Goal: Transaction & Acquisition: Purchase product/service

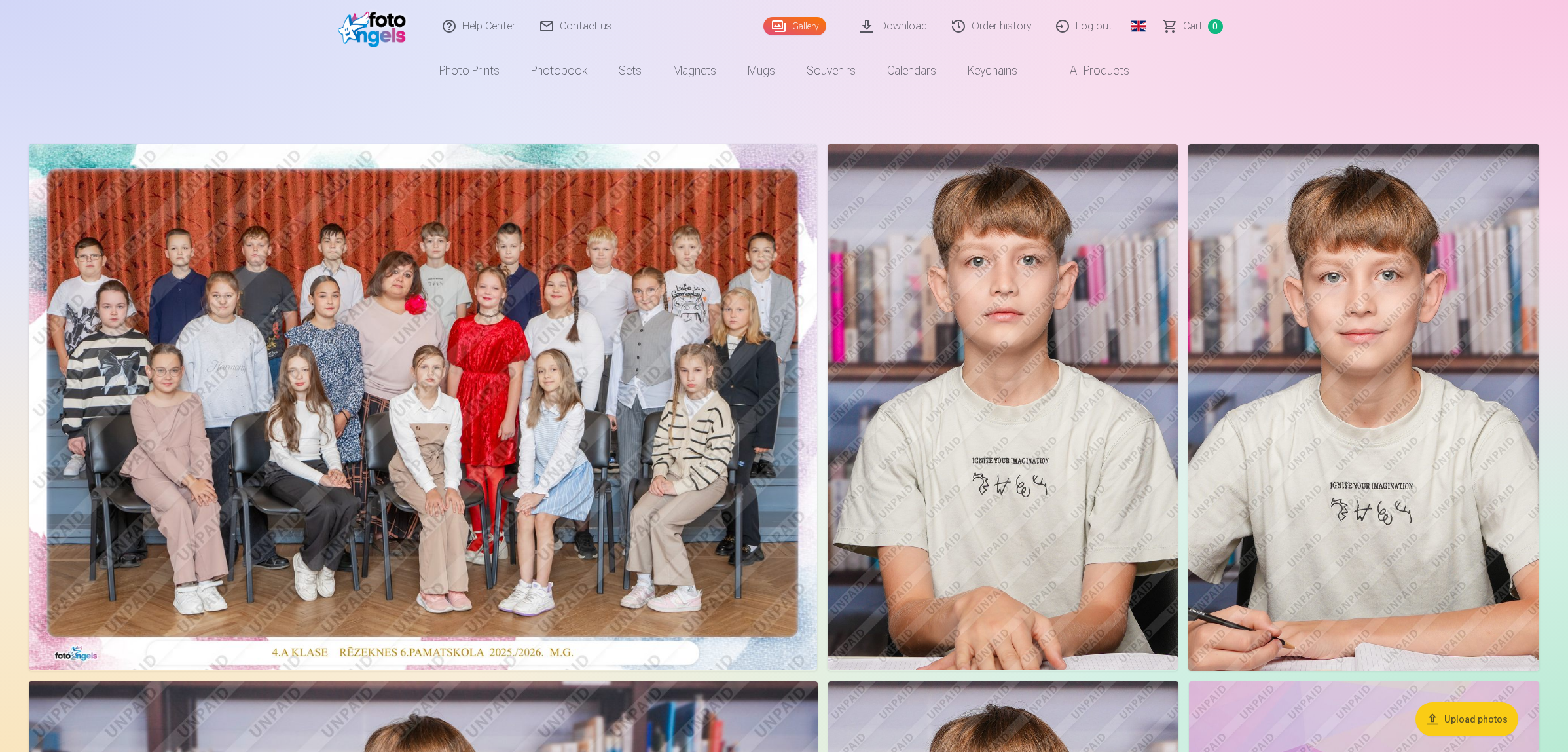
click at [249, 341] on img at bounding box center [423, 407] width 788 height 526
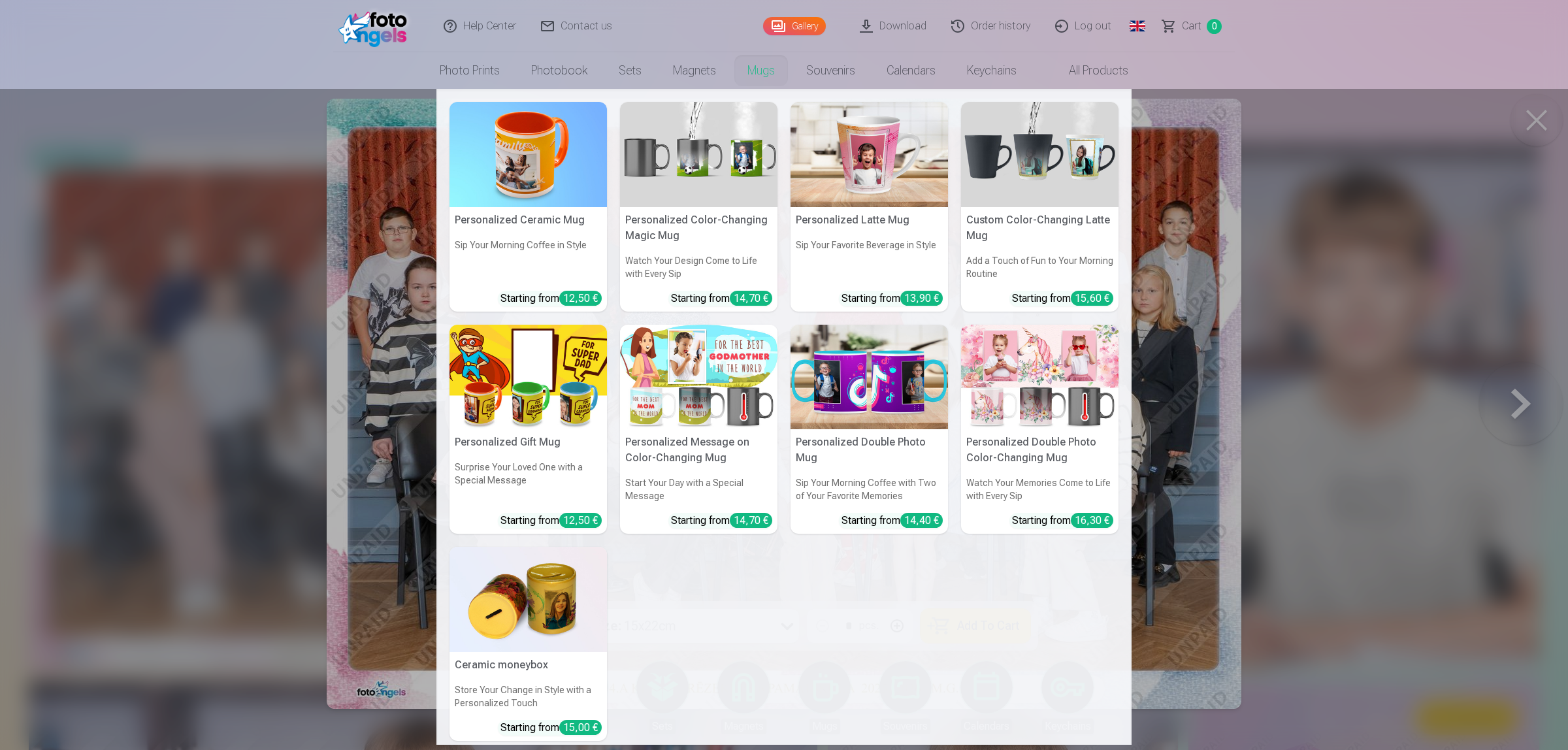
click at [1525, 116] on nav "Personalized Ceramic Mug Sip Your Morning Coffee in Style Starting from 12,50 €…" at bounding box center [784, 416] width 1568 height 656
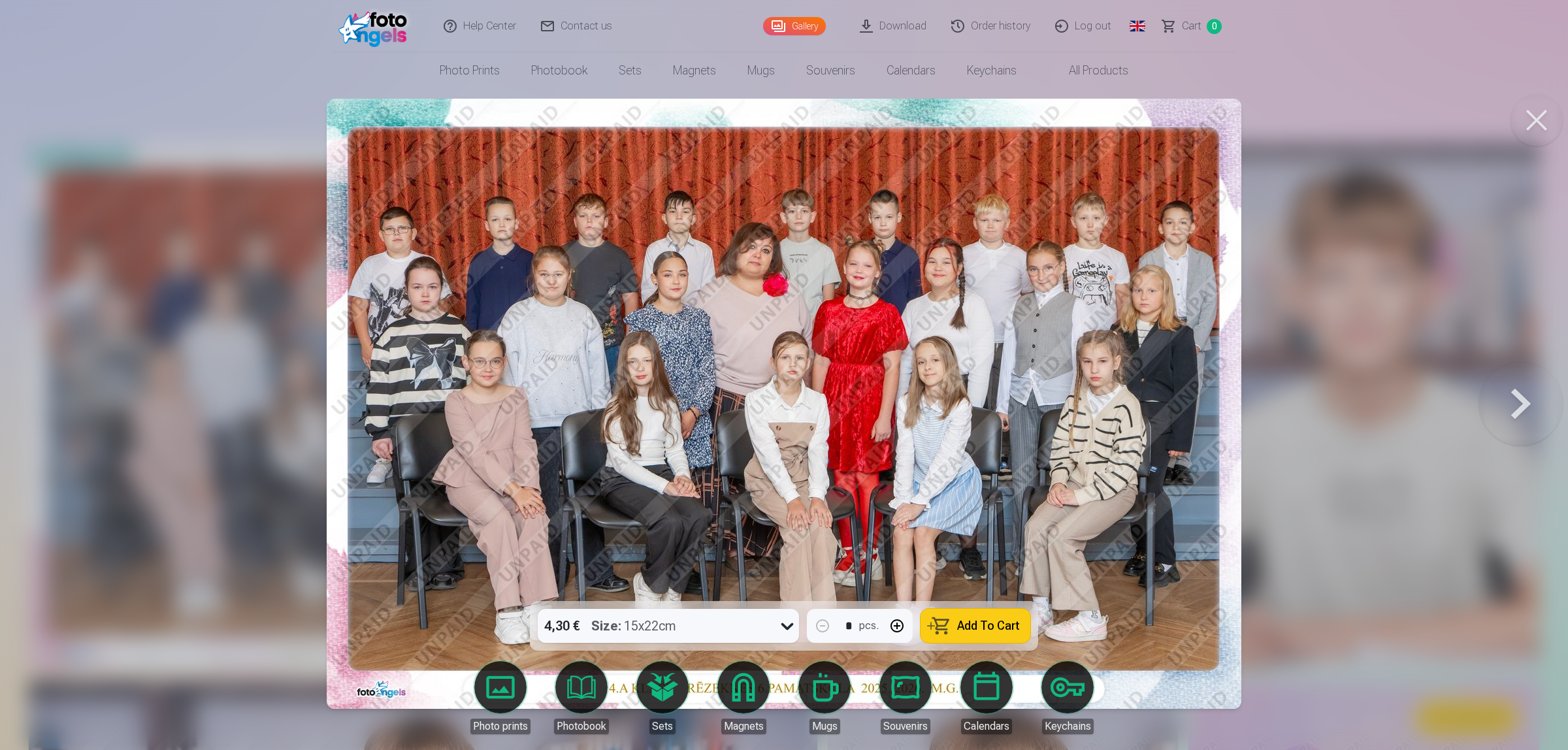
click at [1528, 389] on button at bounding box center [1521, 403] width 83 height 368
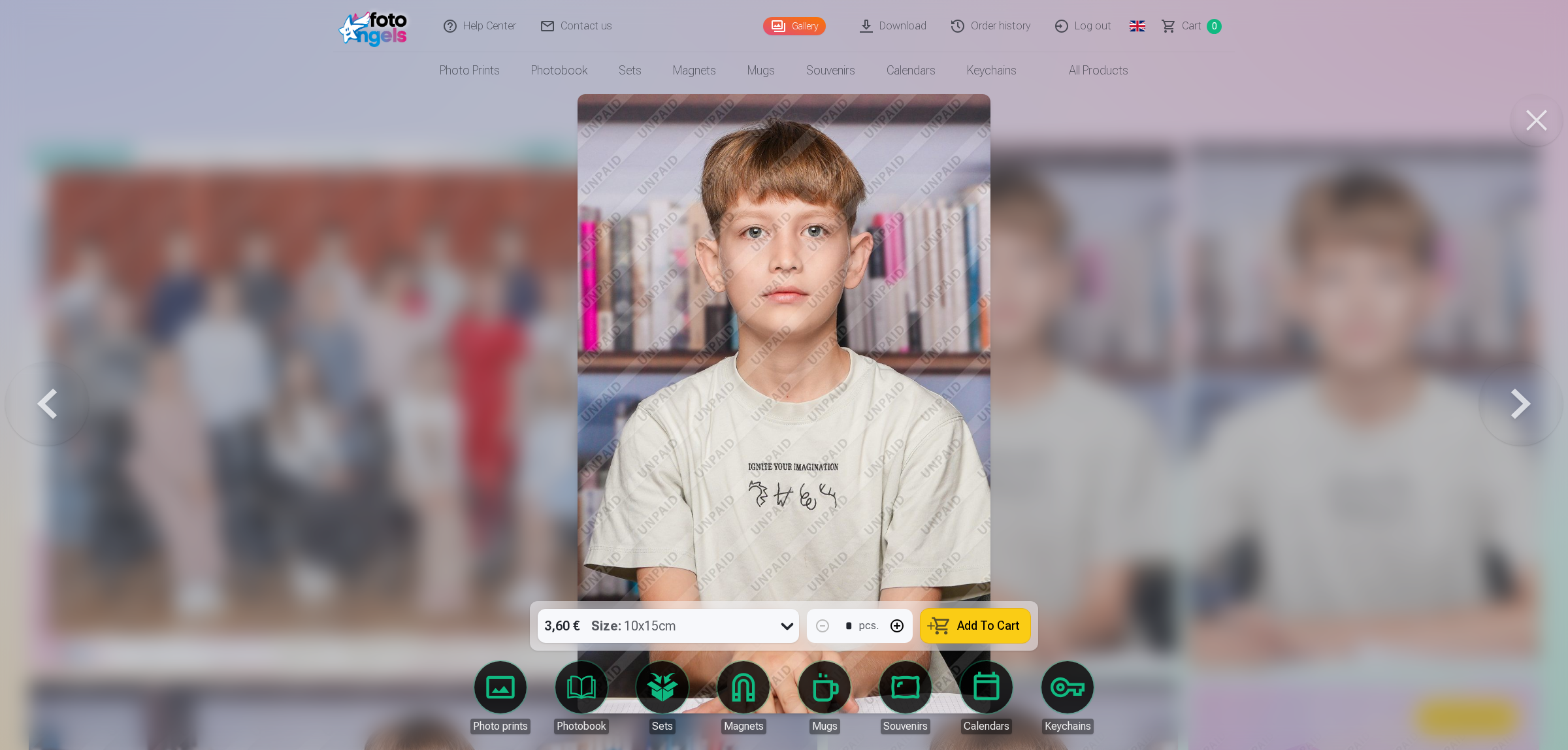
click at [1525, 400] on button at bounding box center [1521, 403] width 83 height 368
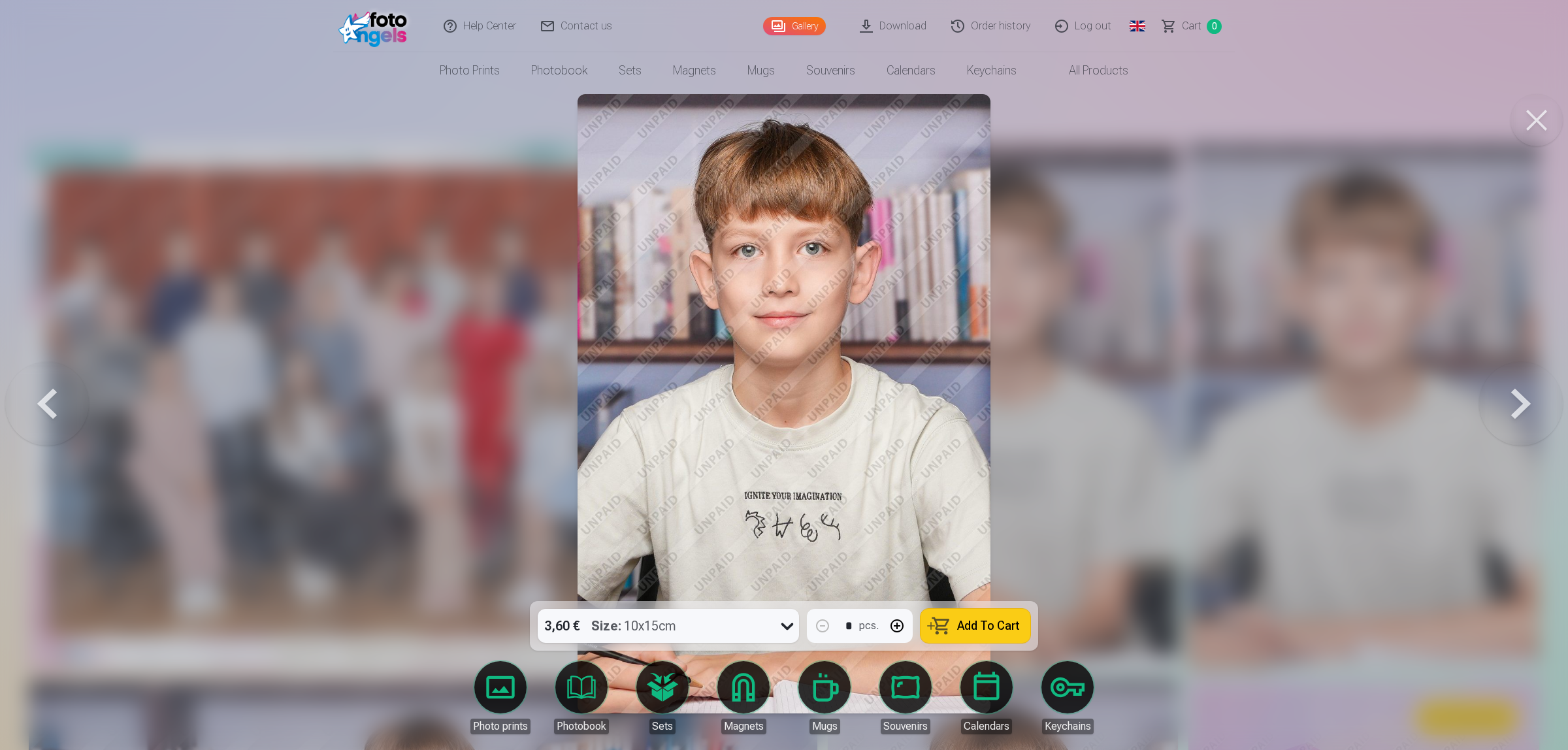
click at [1525, 400] on button at bounding box center [1521, 403] width 83 height 368
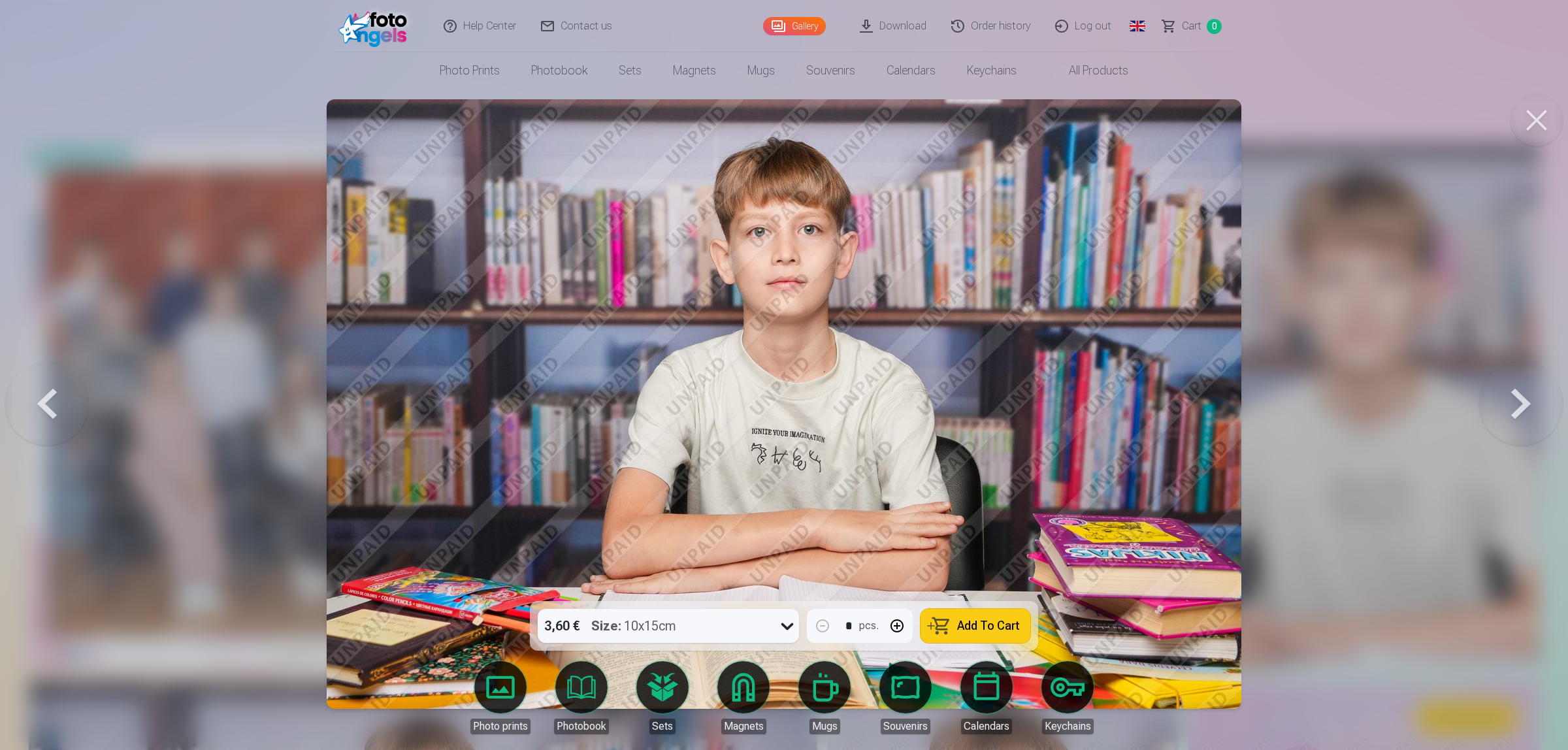
click at [1525, 400] on button at bounding box center [1521, 403] width 83 height 368
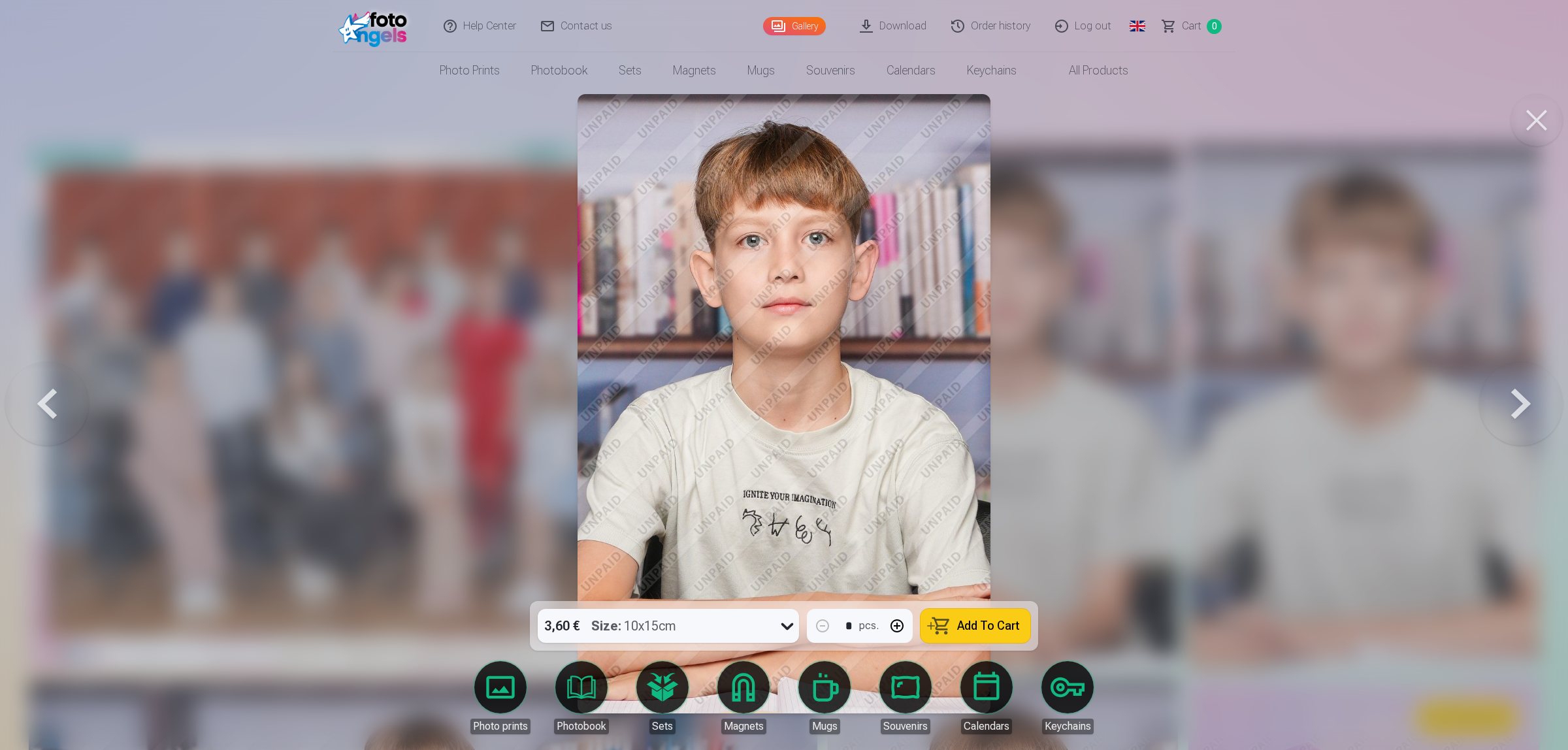
click at [1525, 400] on button at bounding box center [1521, 403] width 83 height 368
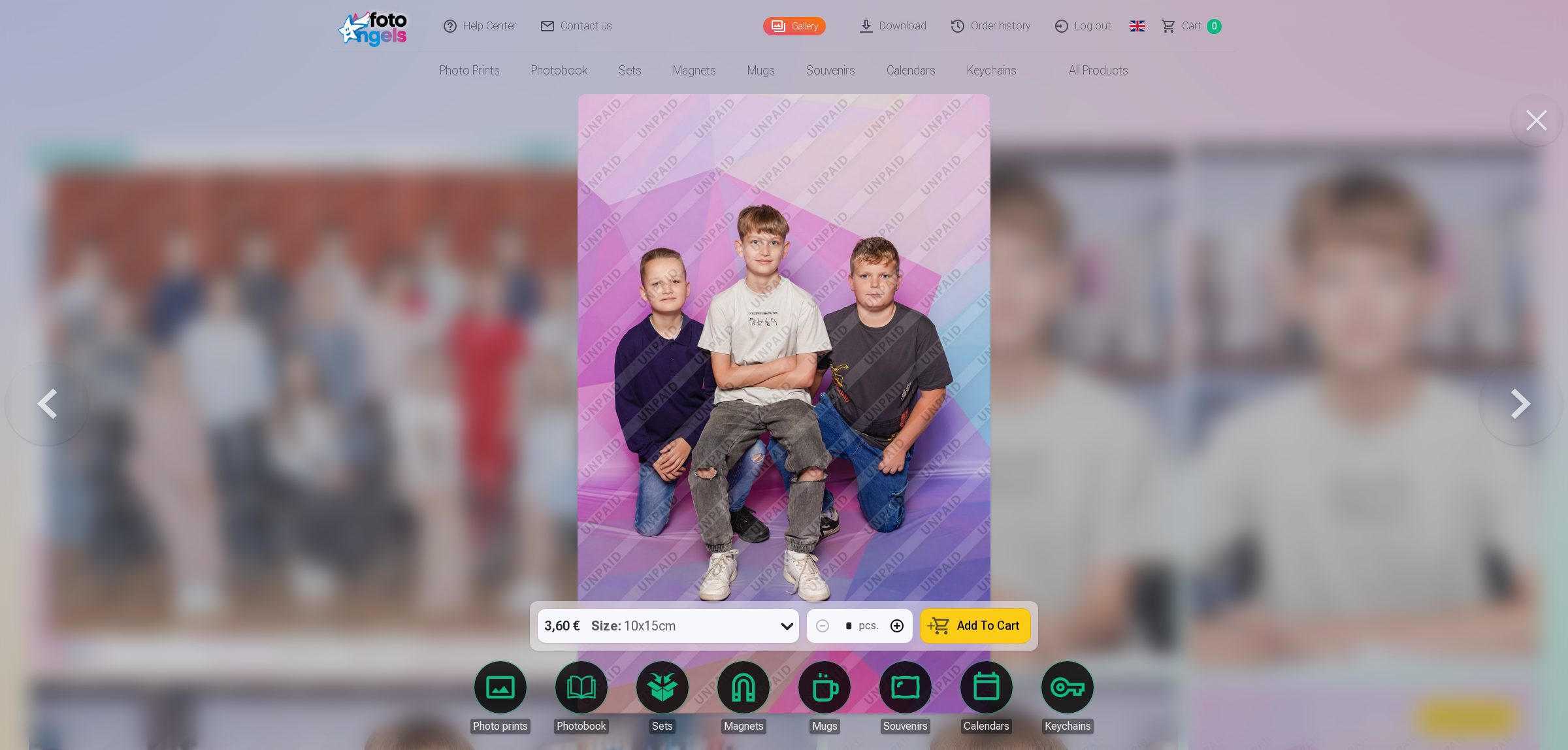
click at [1525, 400] on button at bounding box center [1521, 403] width 83 height 368
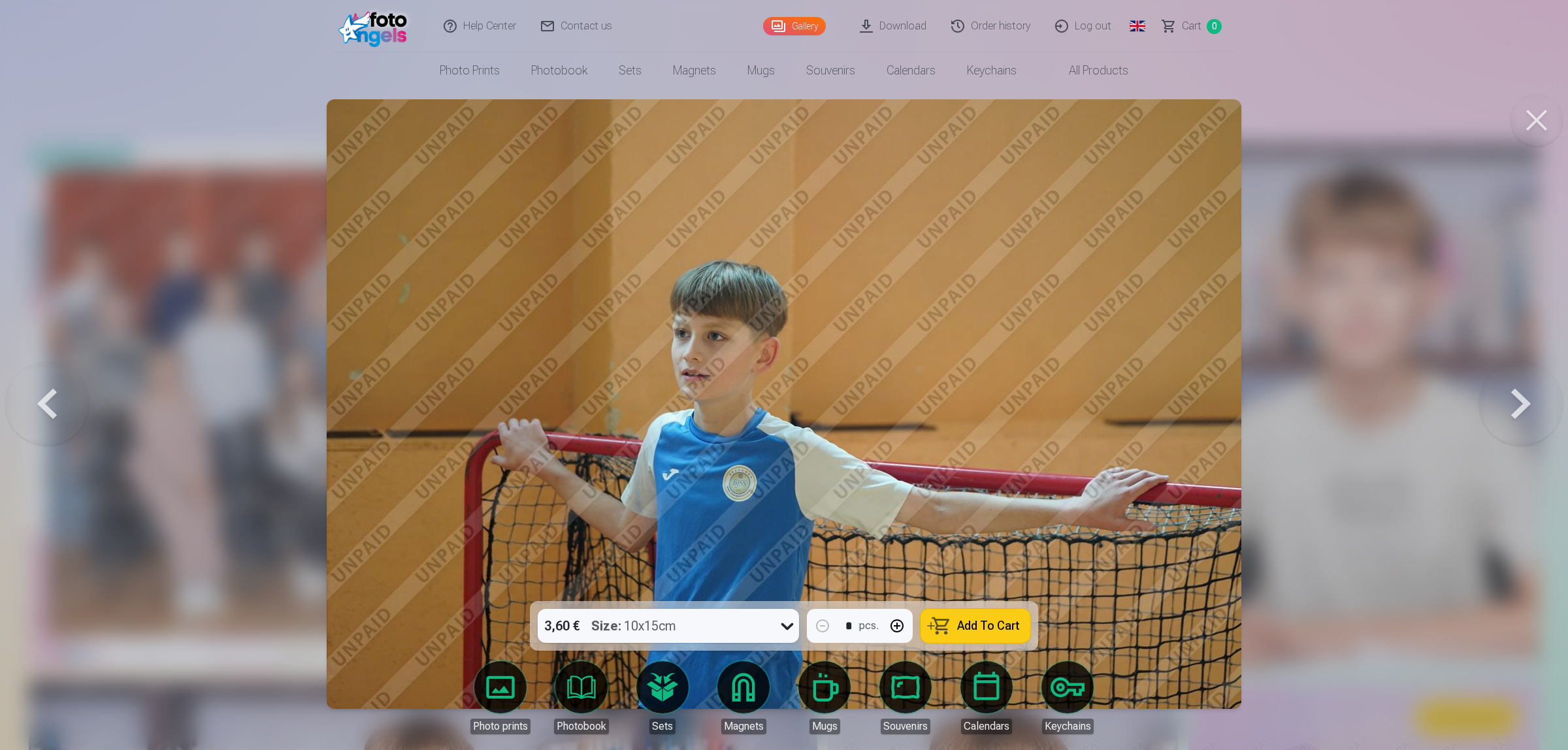
click at [1461, 347] on div at bounding box center [784, 375] width 1568 height 750
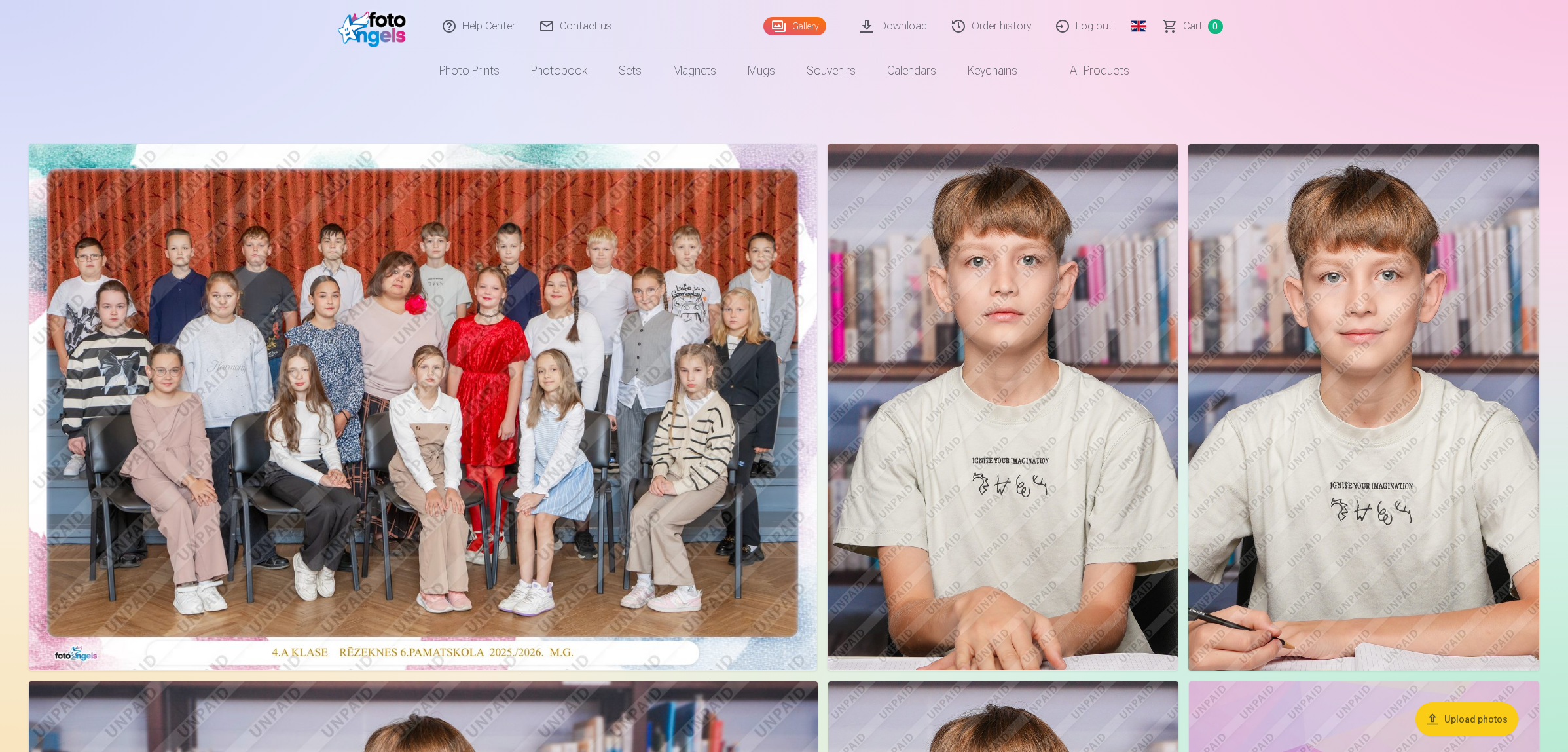
click at [1066, 70] on link "All products" at bounding box center [1089, 70] width 112 height 36
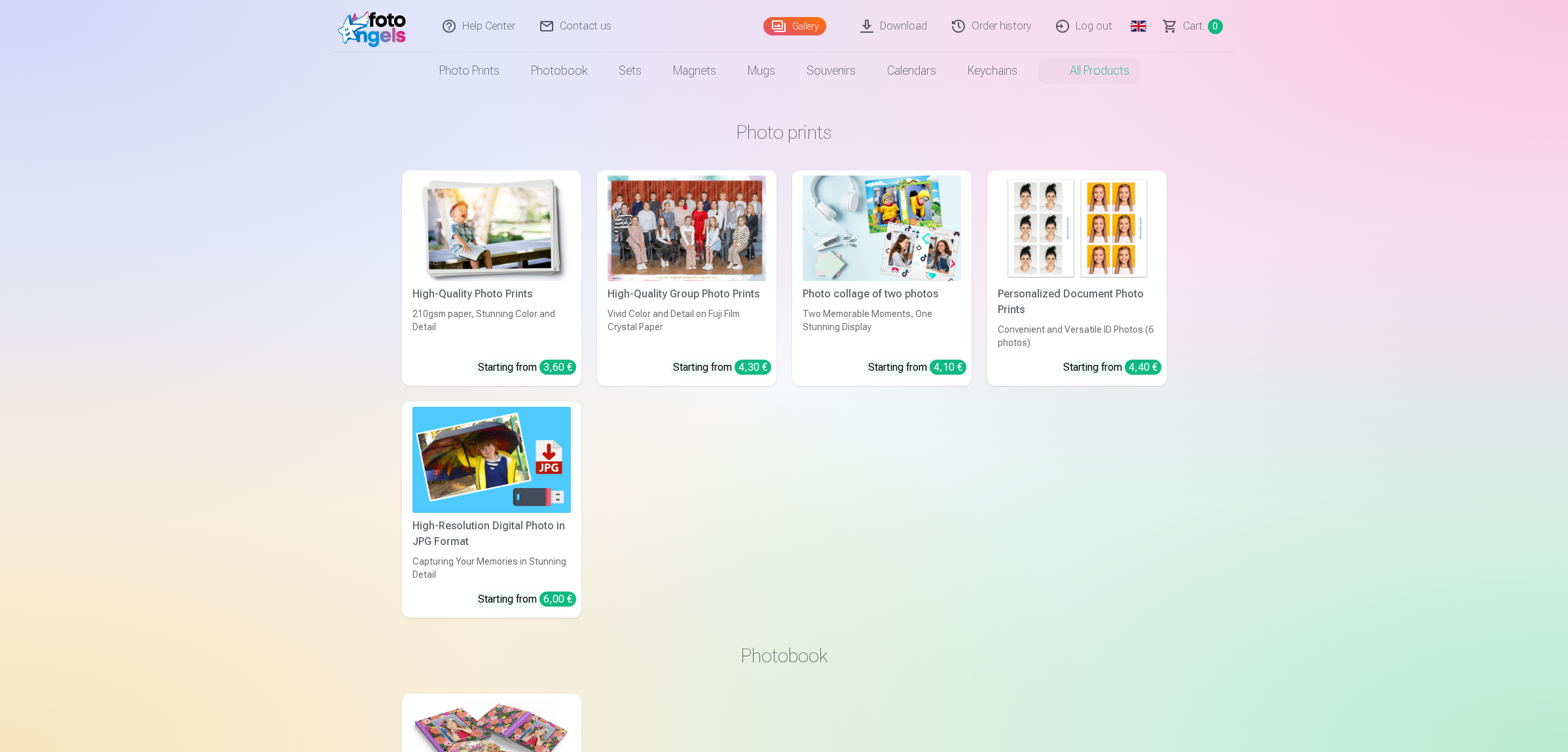
click at [443, 476] on img at bounding box center [492, 459] width 159 height 105
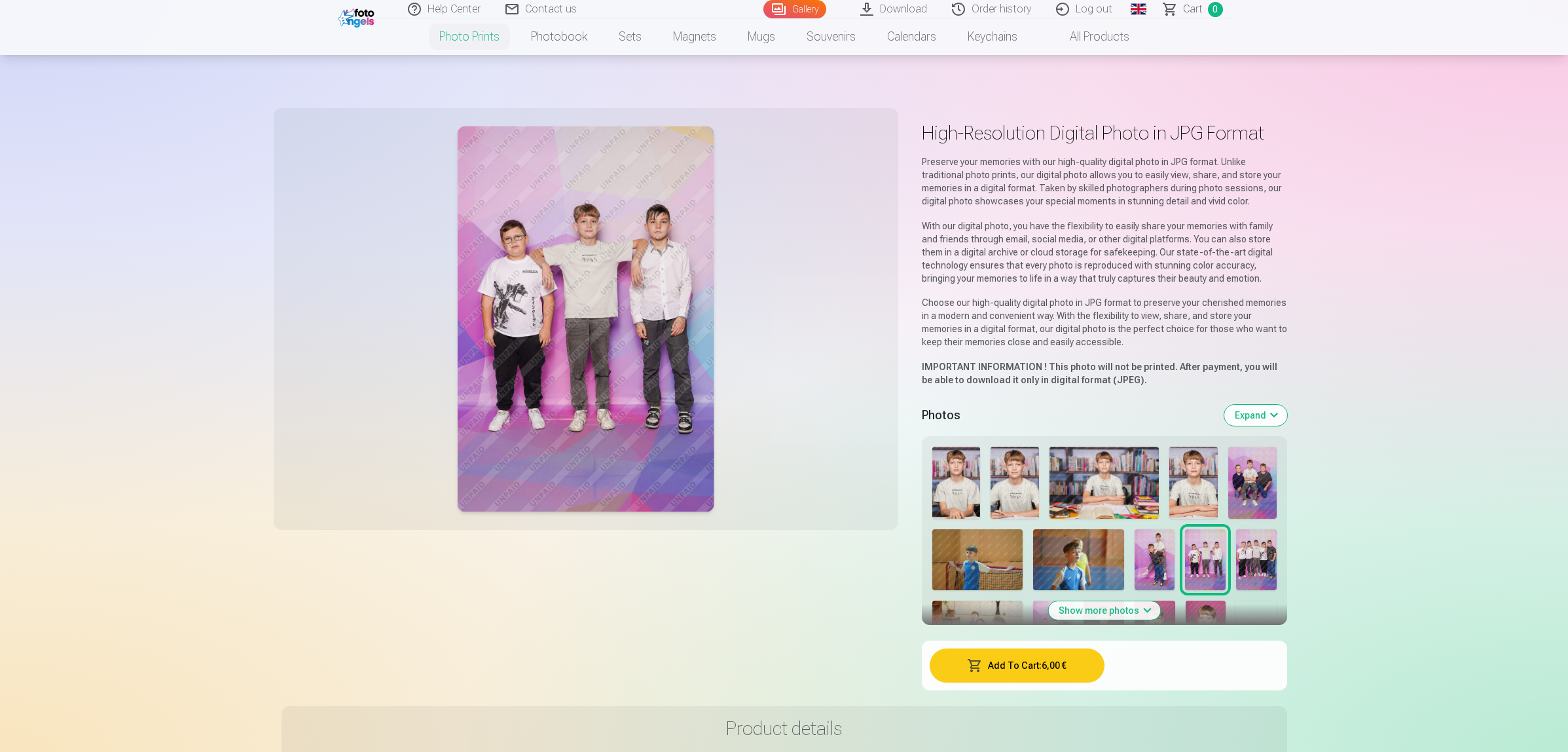
scroll to position [82, 0]
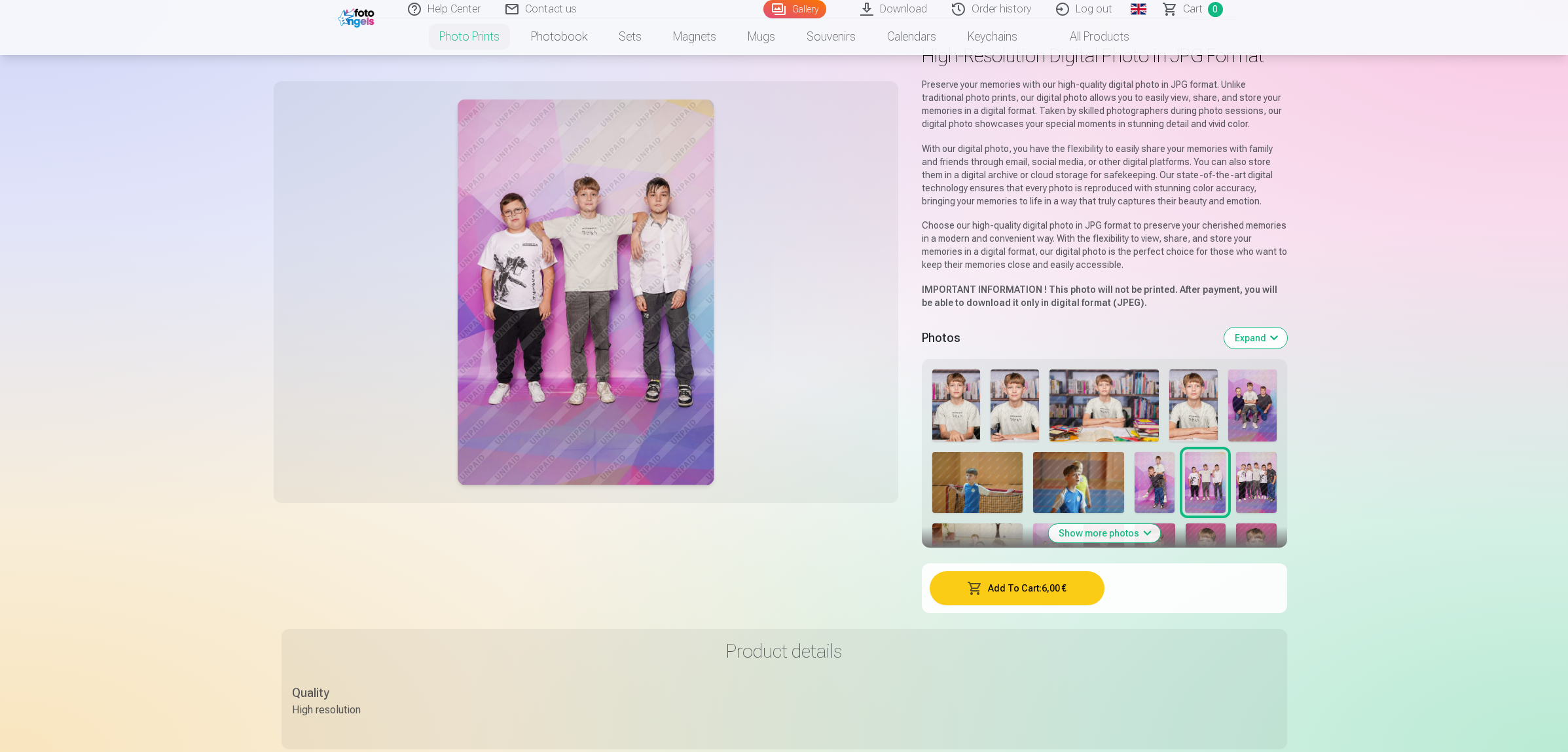
click at [943, 419] on img at bounding box center [956, 406] width 49 height 73
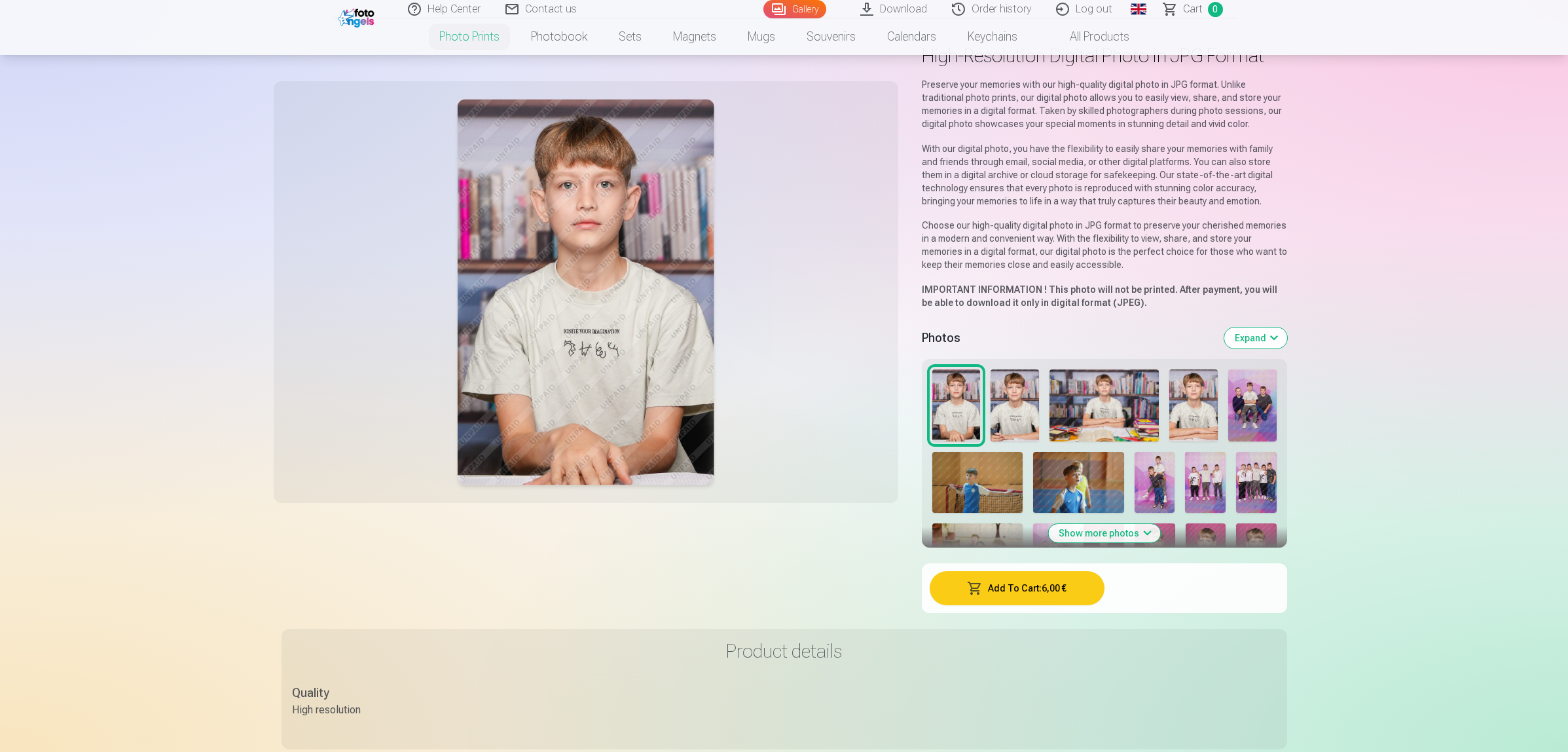
click at [1024, 407] on img at bounding box center [1014, 406] width 49 height 73
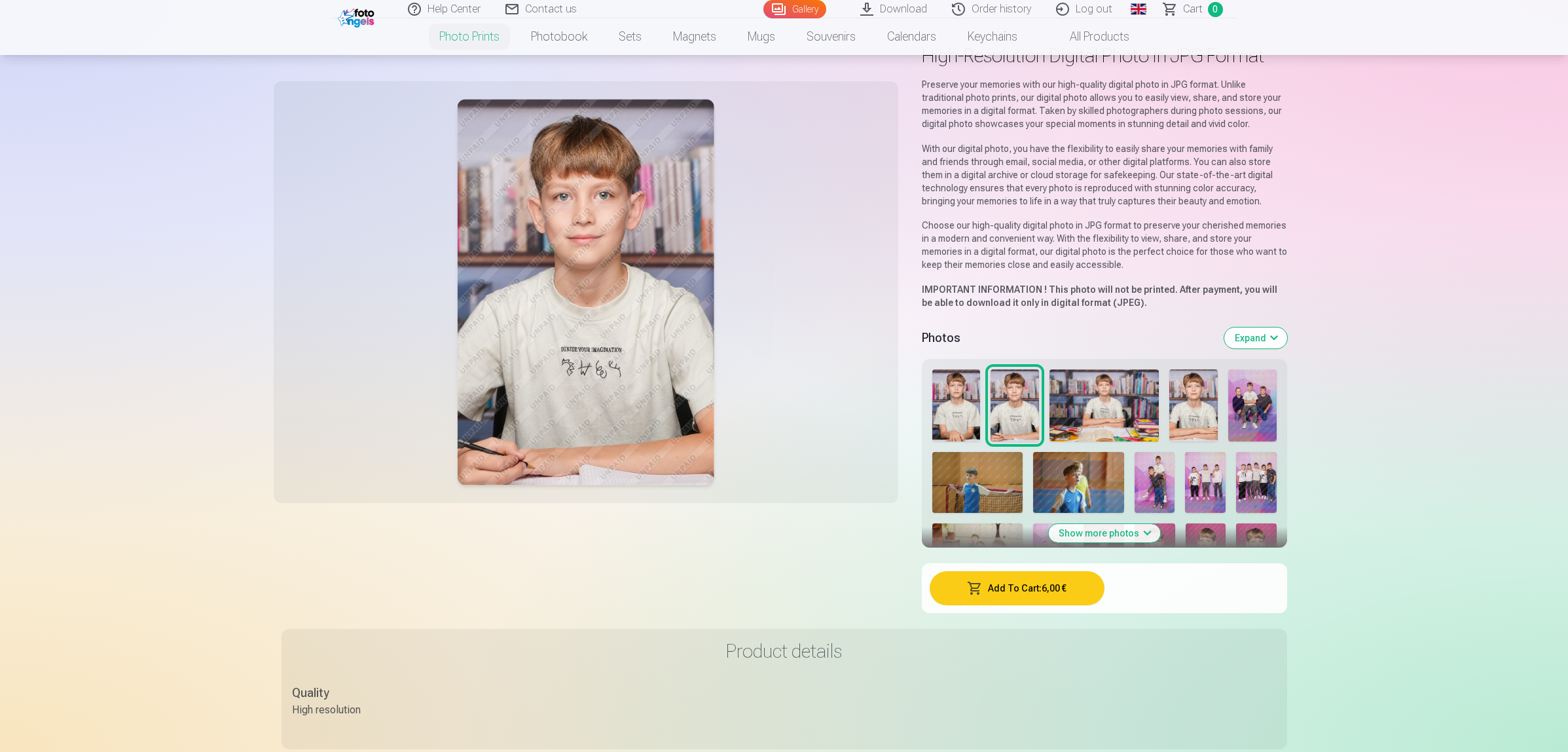
click at [1120, 528] on button "Show more photos" at bounding box center [1104, 533] width 112 height 19
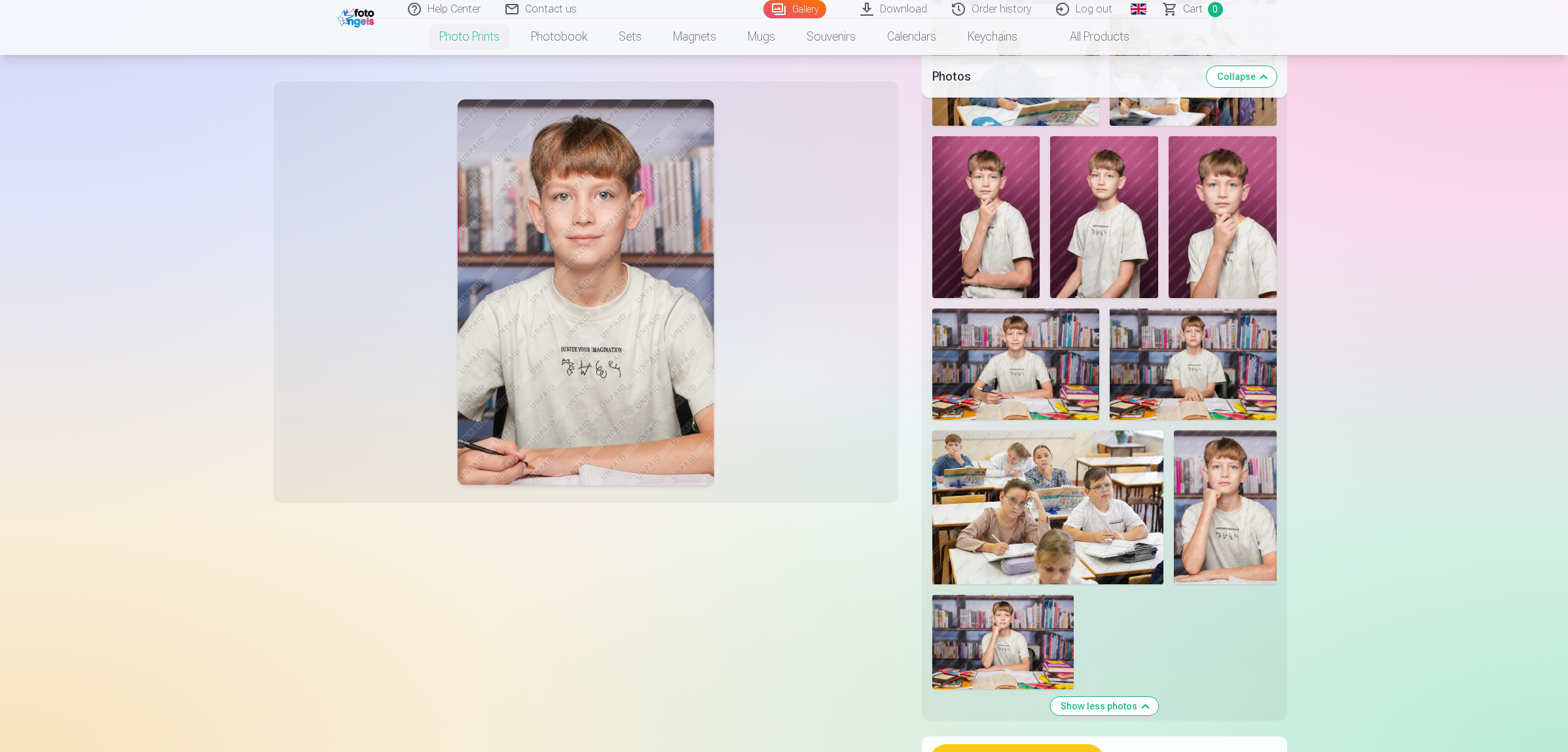
scroll to position [1474, 0]
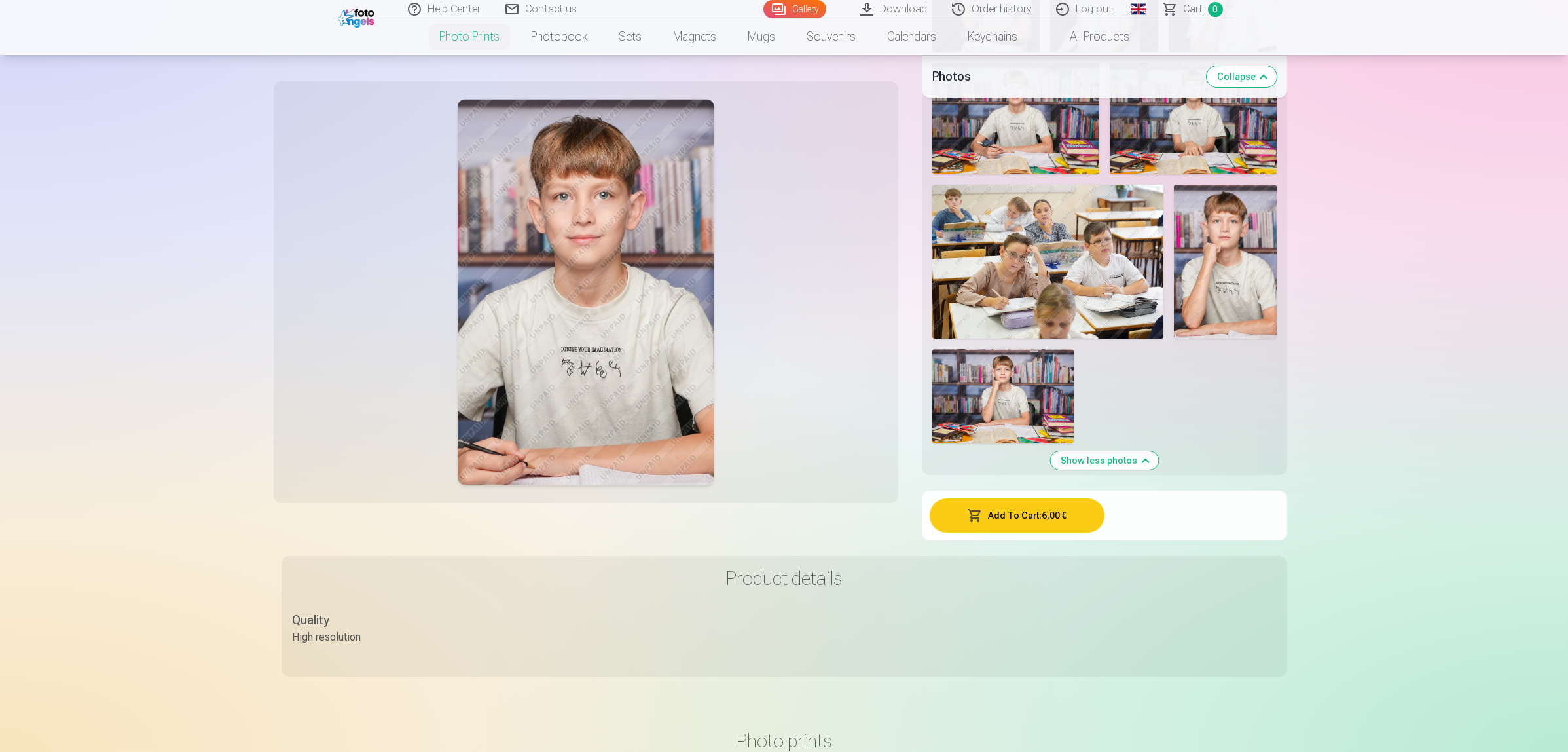
click at [1011, 378] on img at bounding box center [1003, 397] width 142 height 94
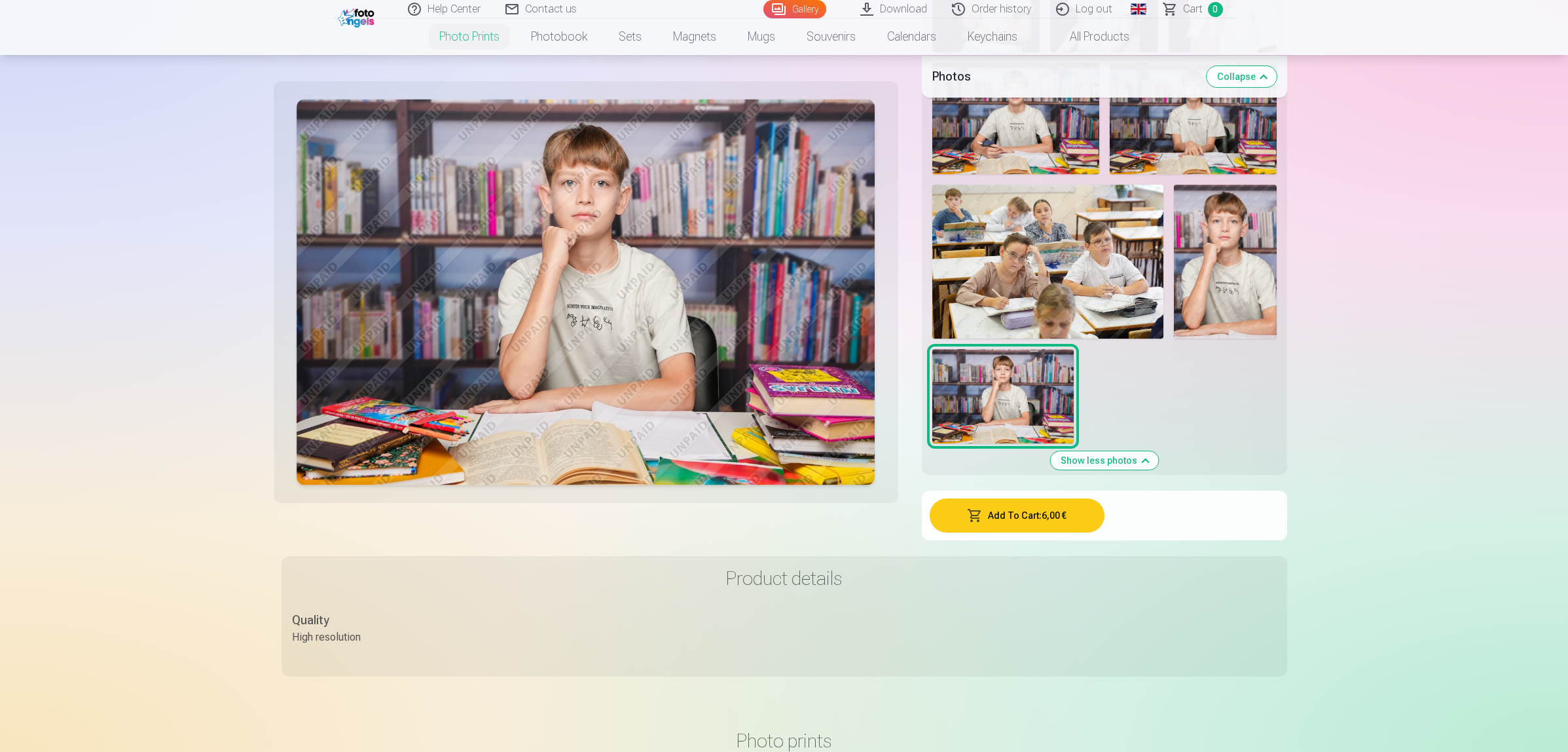
click at [1012, 303] on img at bounding box center [1048, 261] width 231 height 154
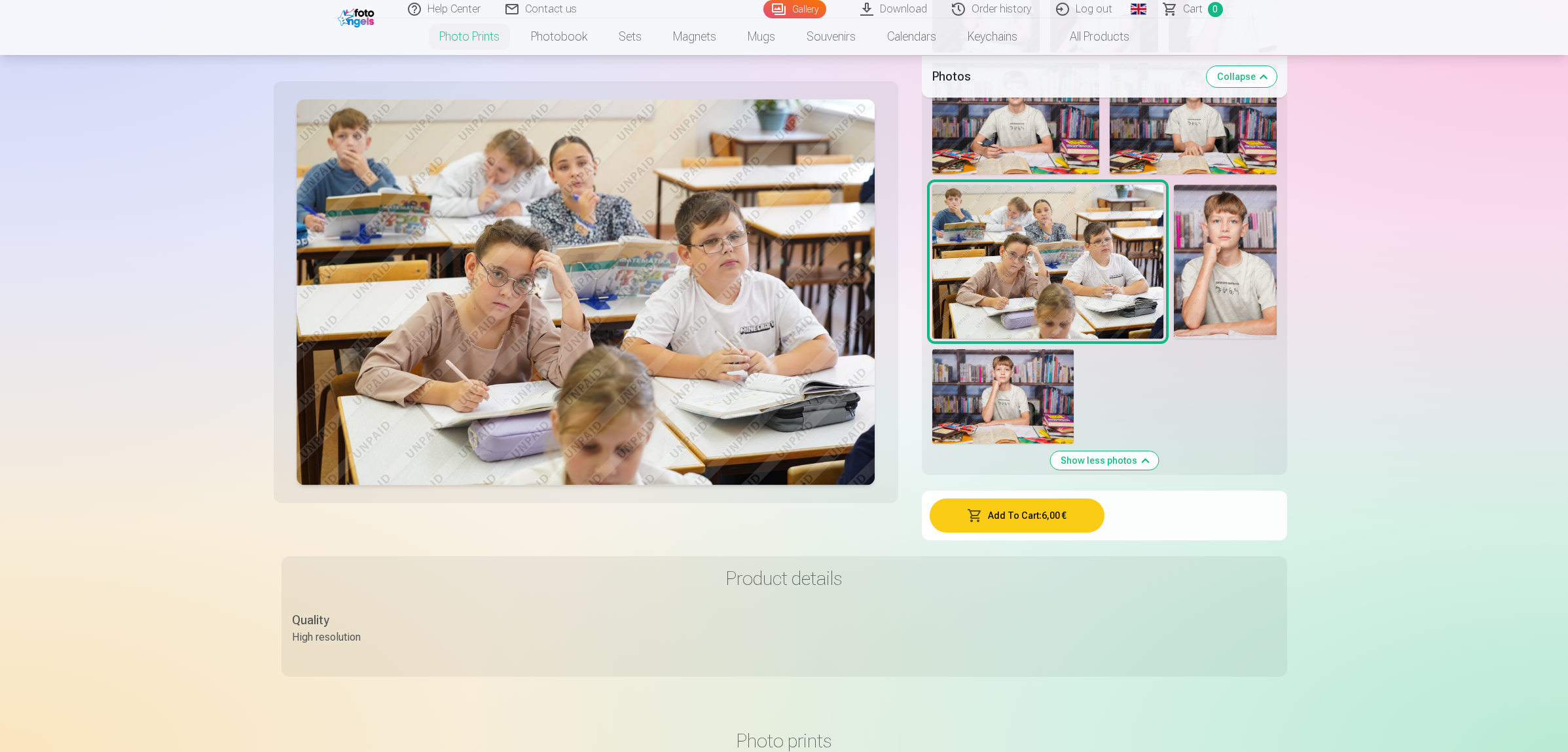
click at [1251, 290] on img at bounding box center [1225, 261] width 103 height 154
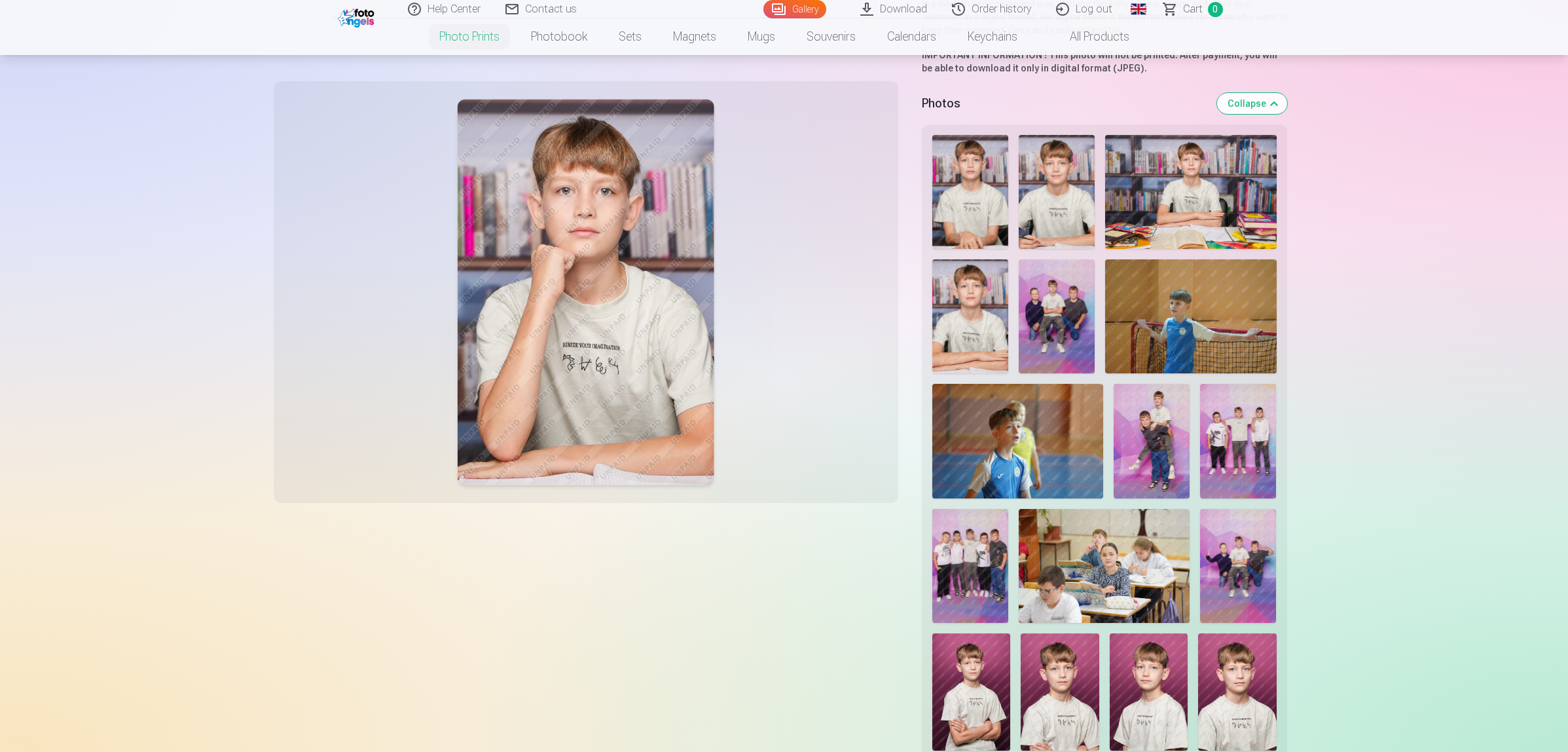
scroll to position [163, 0]
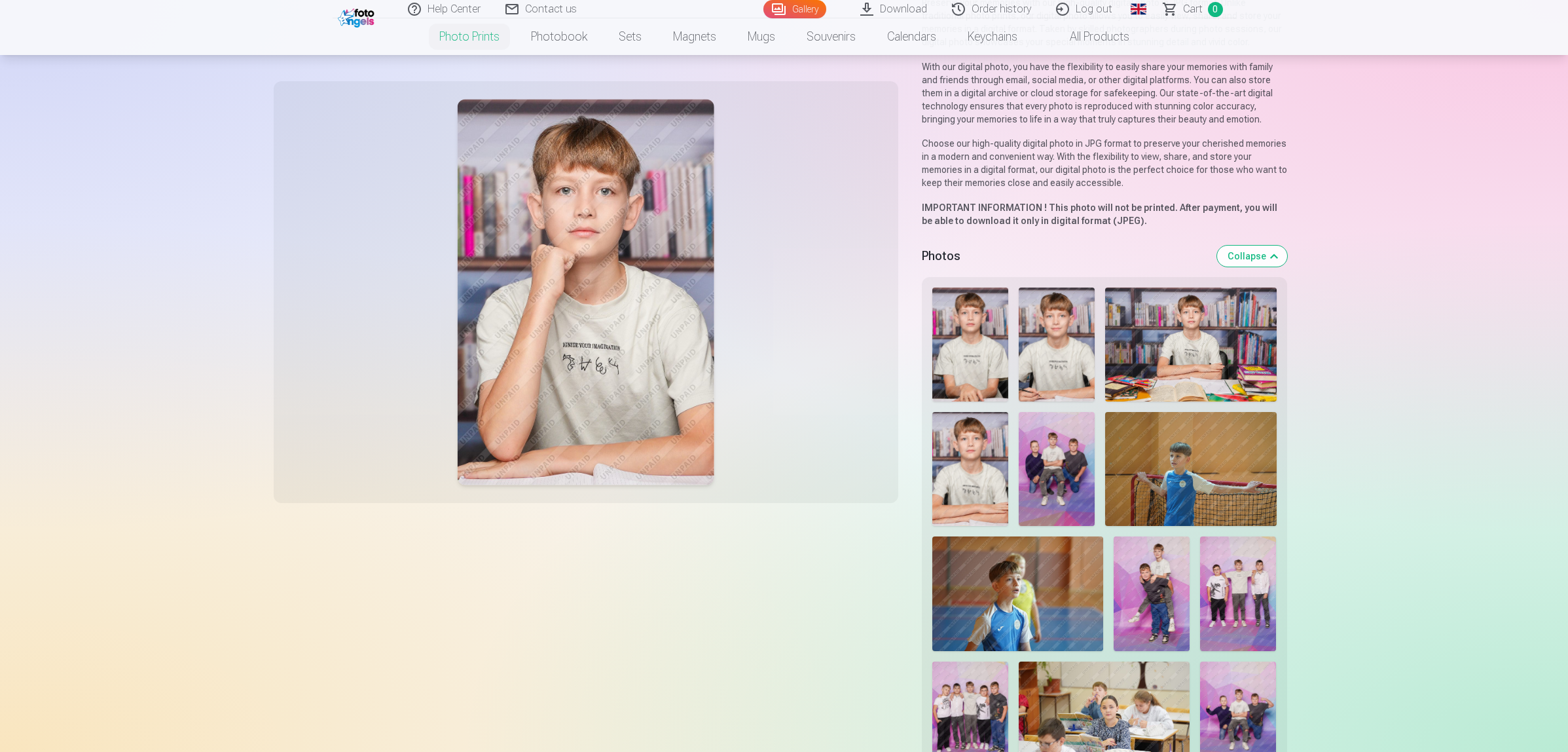
click at [1000, 367] on img at bounding box center [970, 344] width 76 height 114
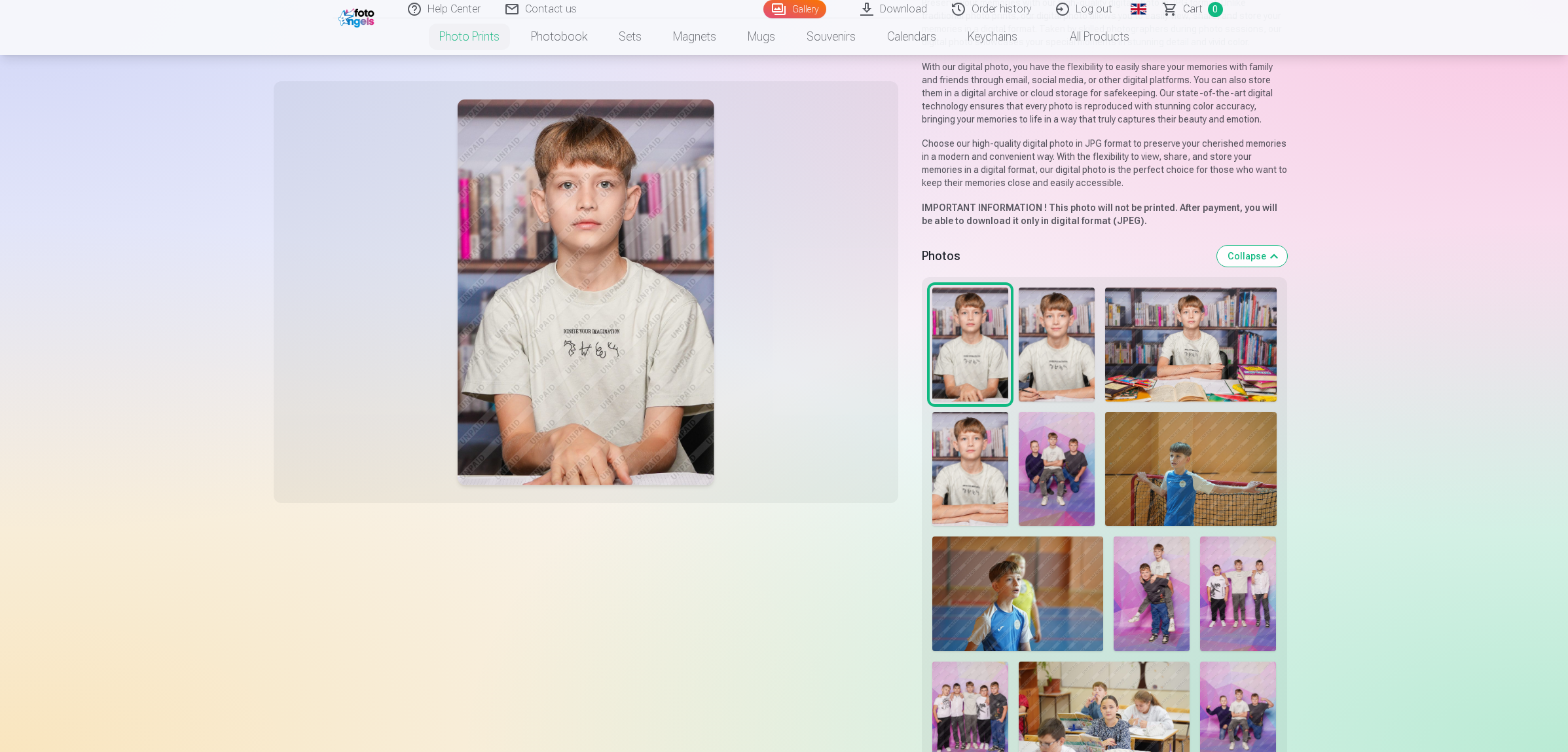
click at [1049, 362] on img at bounding box center [1057, 344] width 76 height 114
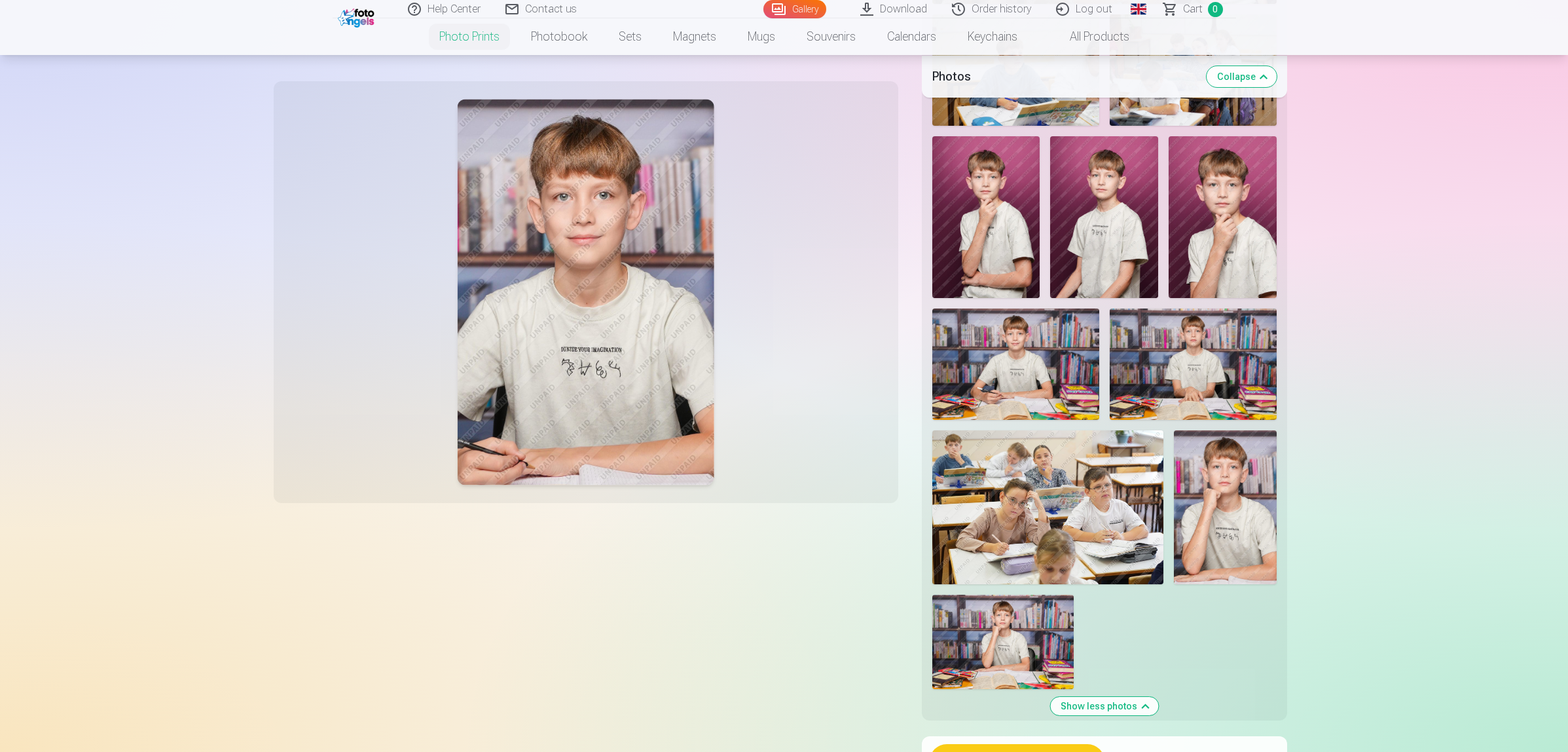
scroll to position [1474, 0]
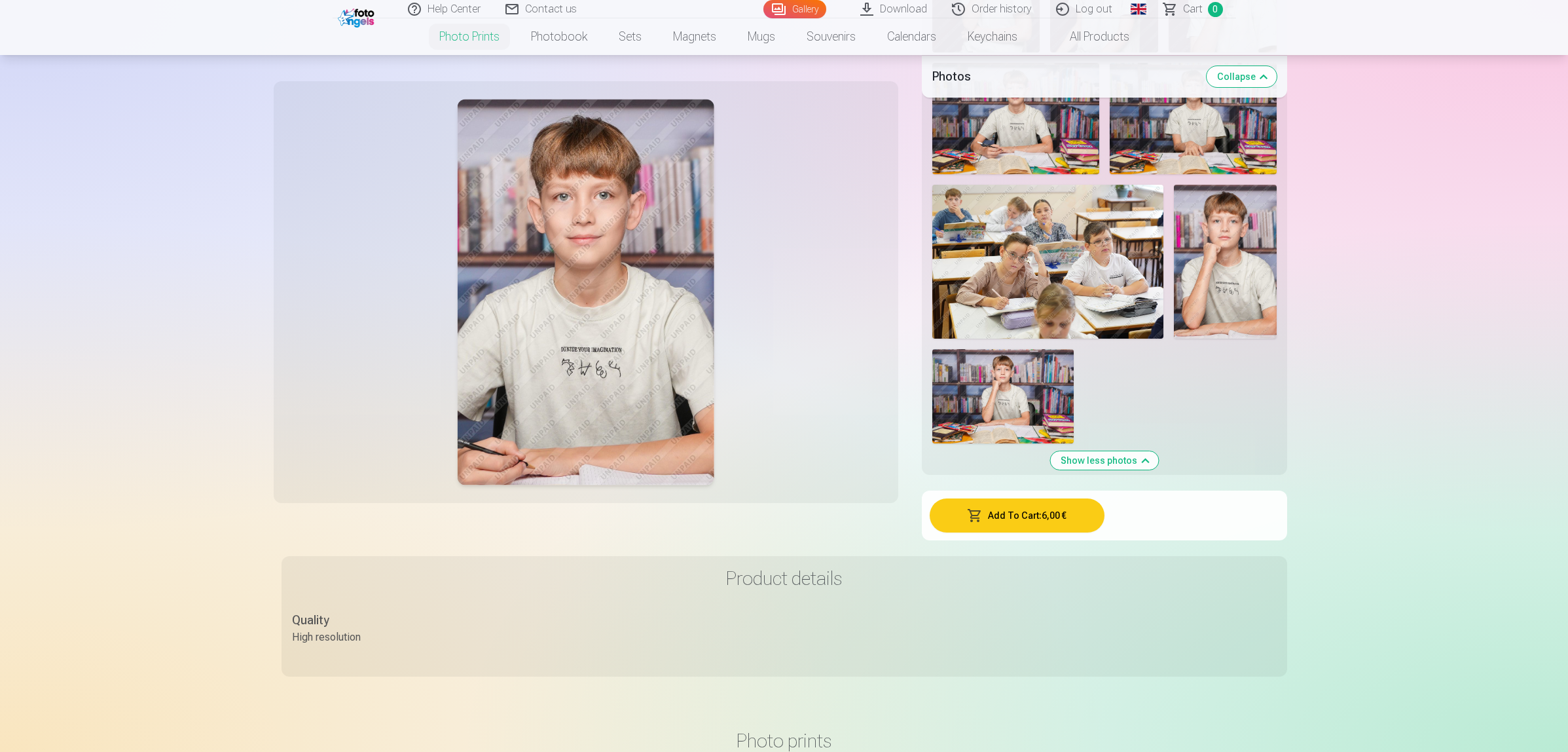
click at [1020, 510] on button "Add To Cart : 6,00 €" at bounding box center [1017, 515] width 175 height 34
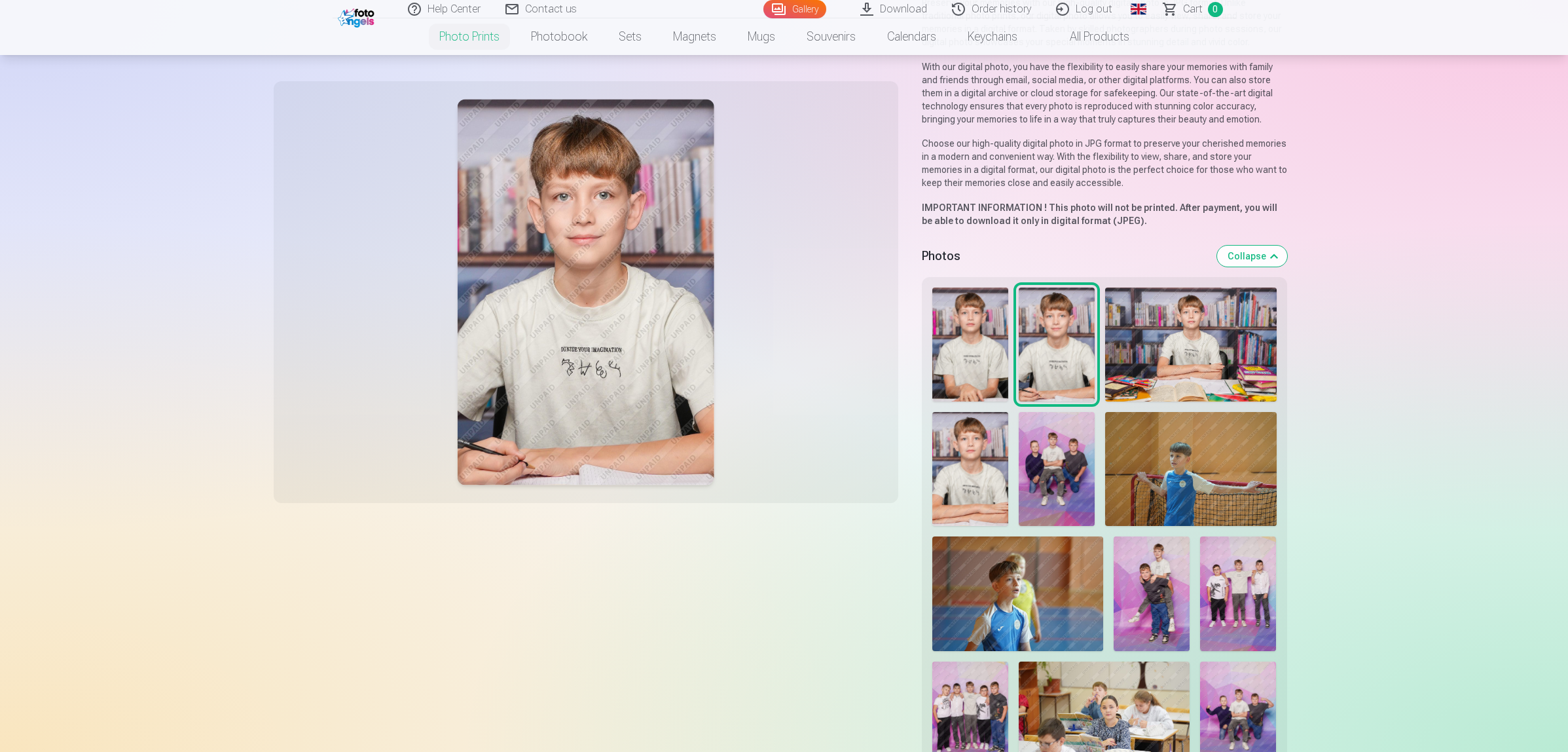
scroll to position [0, 0]
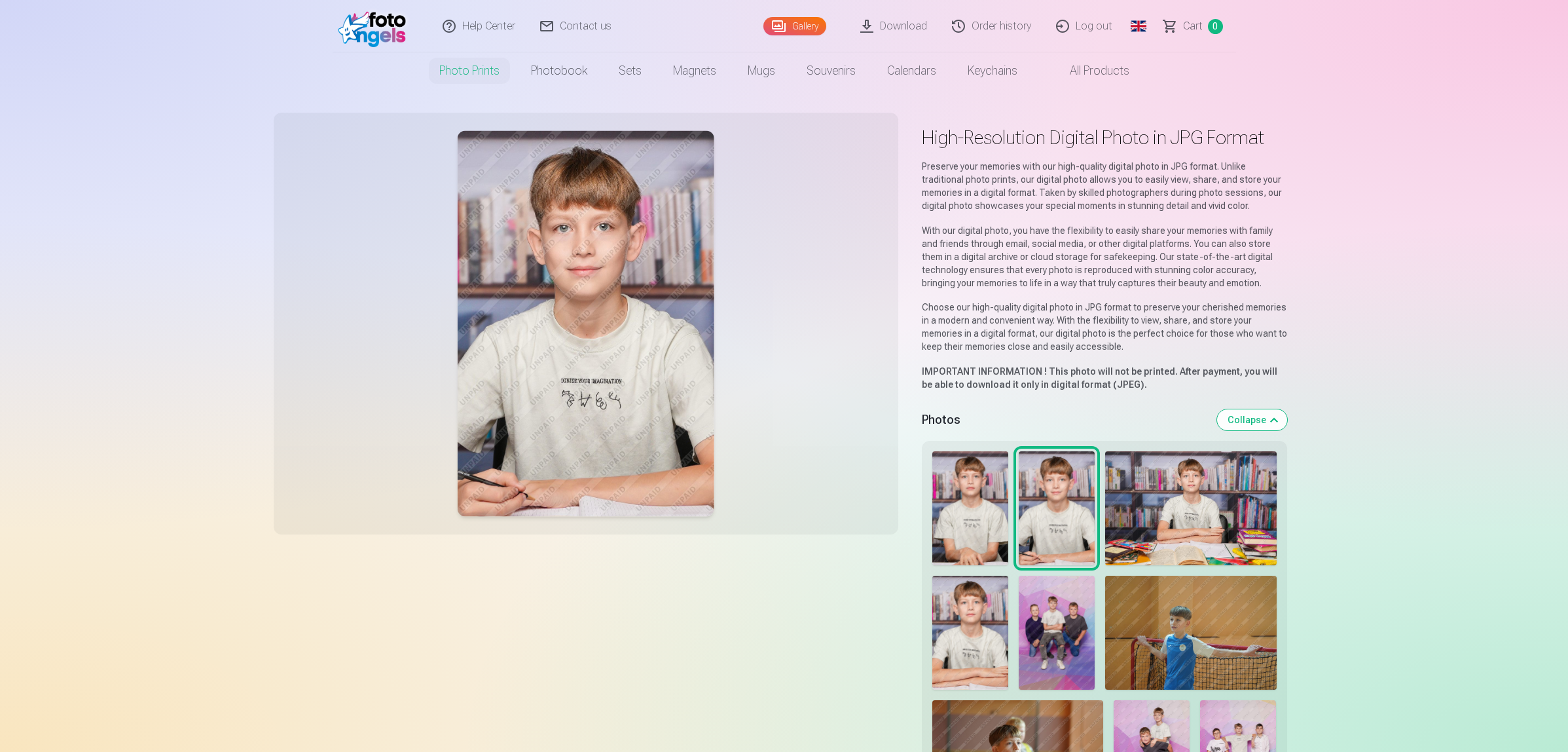
click at [932, 28] on link "Download" at bounding box center [894, 26] width 91 height 53
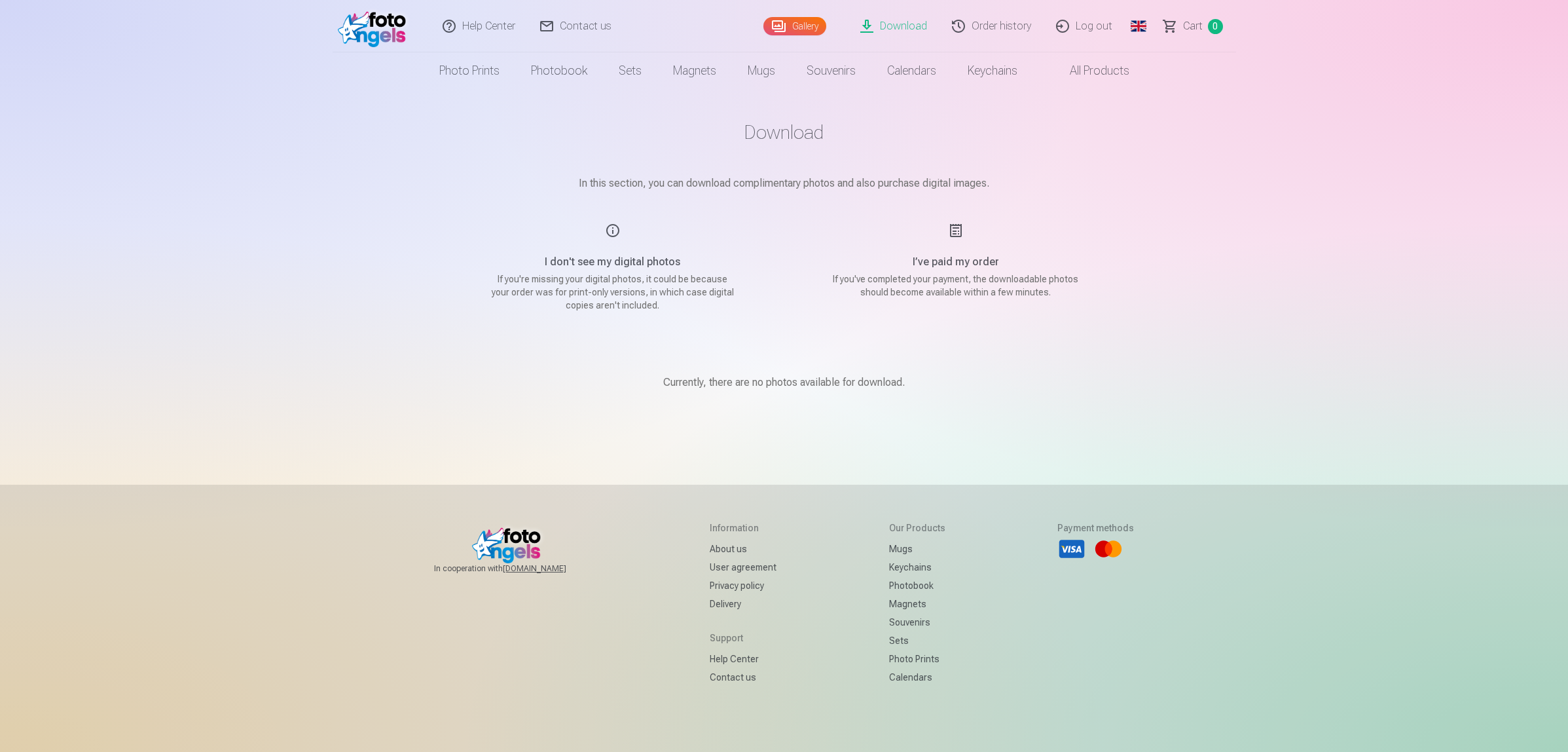
click at [893, 25] on link "Download" at bounding box center [894, 26] width 91 height 53
click at [826, 28] on link "Gallery" at bounding box center [794, 26] width 63 height 19
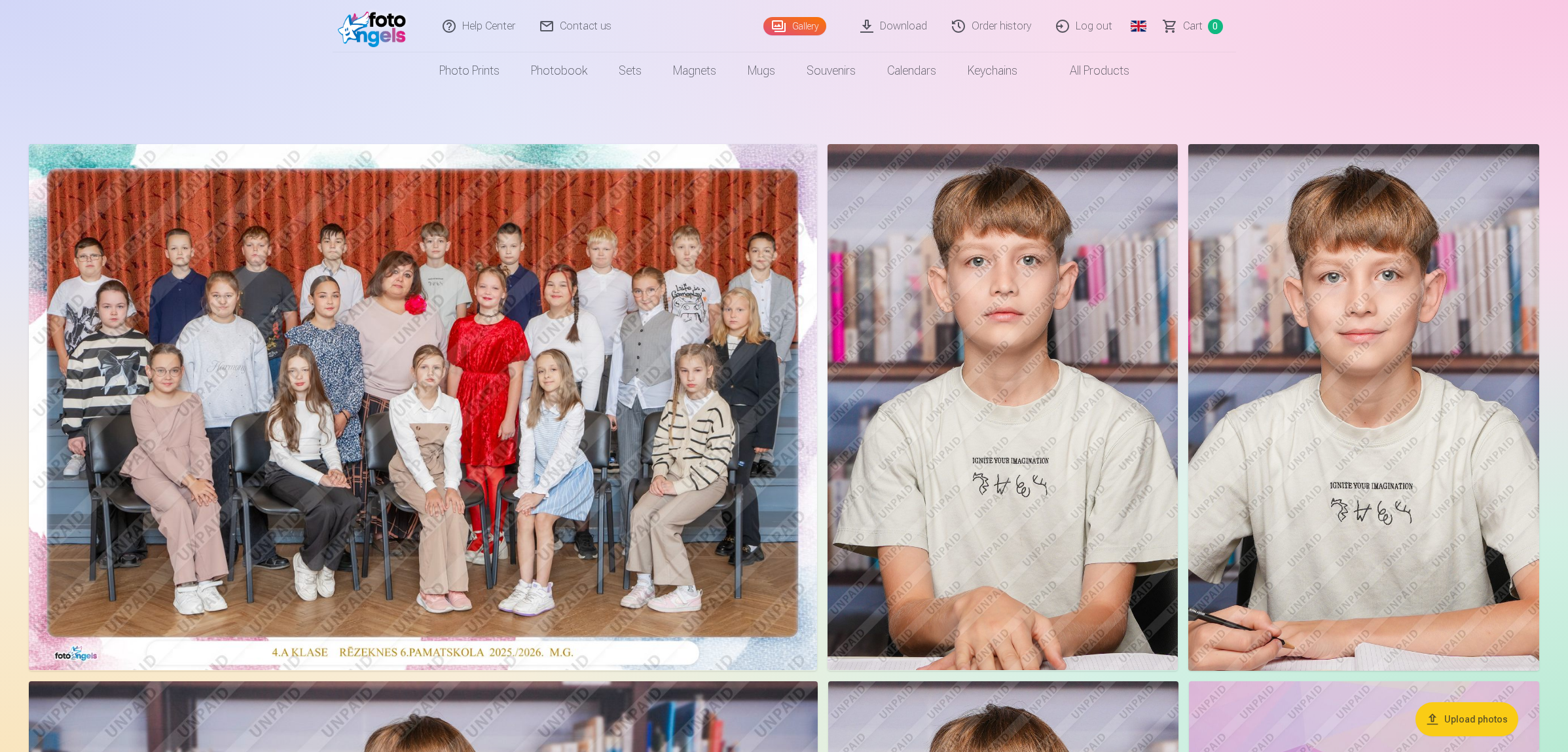
click at [1355, 392] on img at bounding box center [1364, 407] width 351 height 527
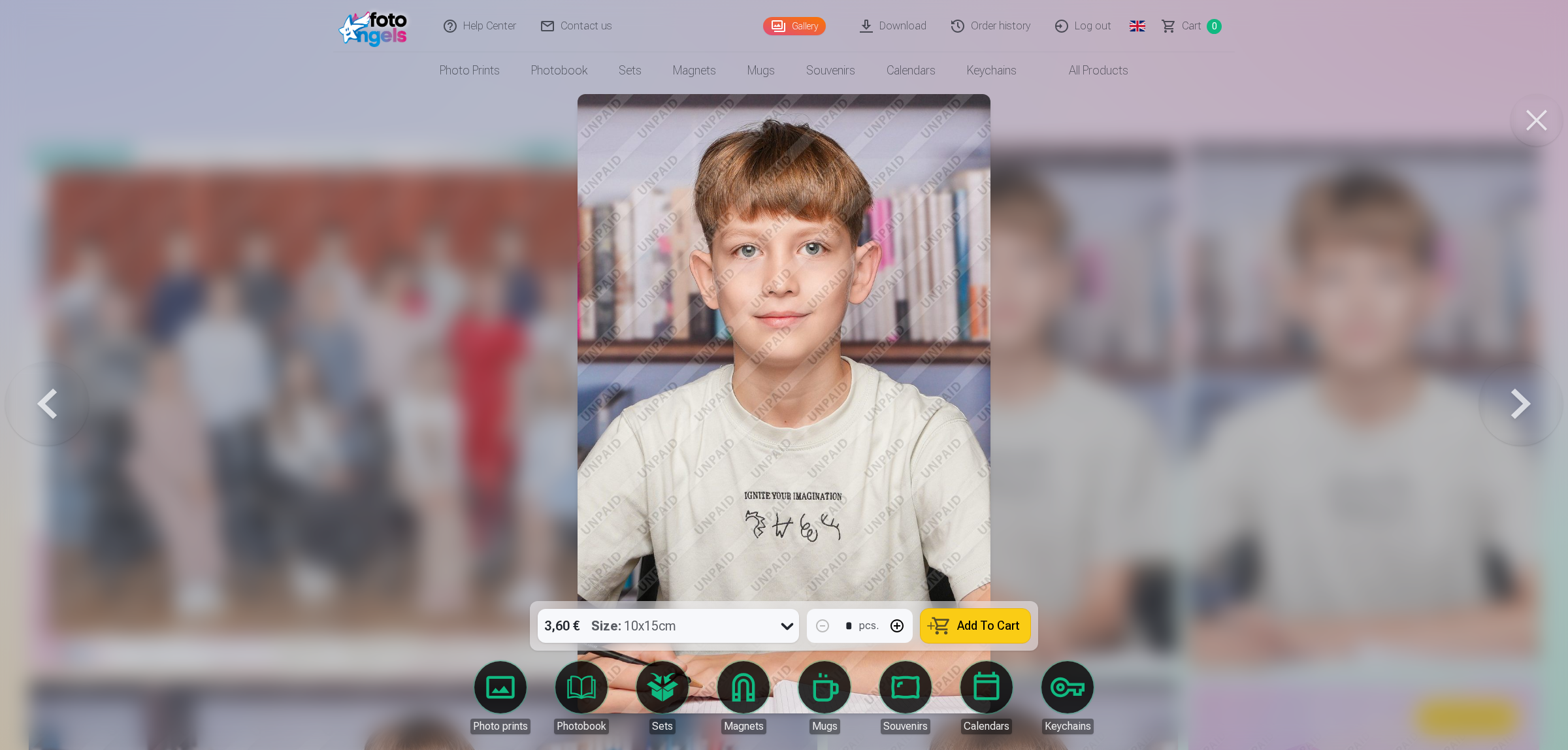
click at [426, 596] on div at bounding box center [784, 375] width 1568 height 750
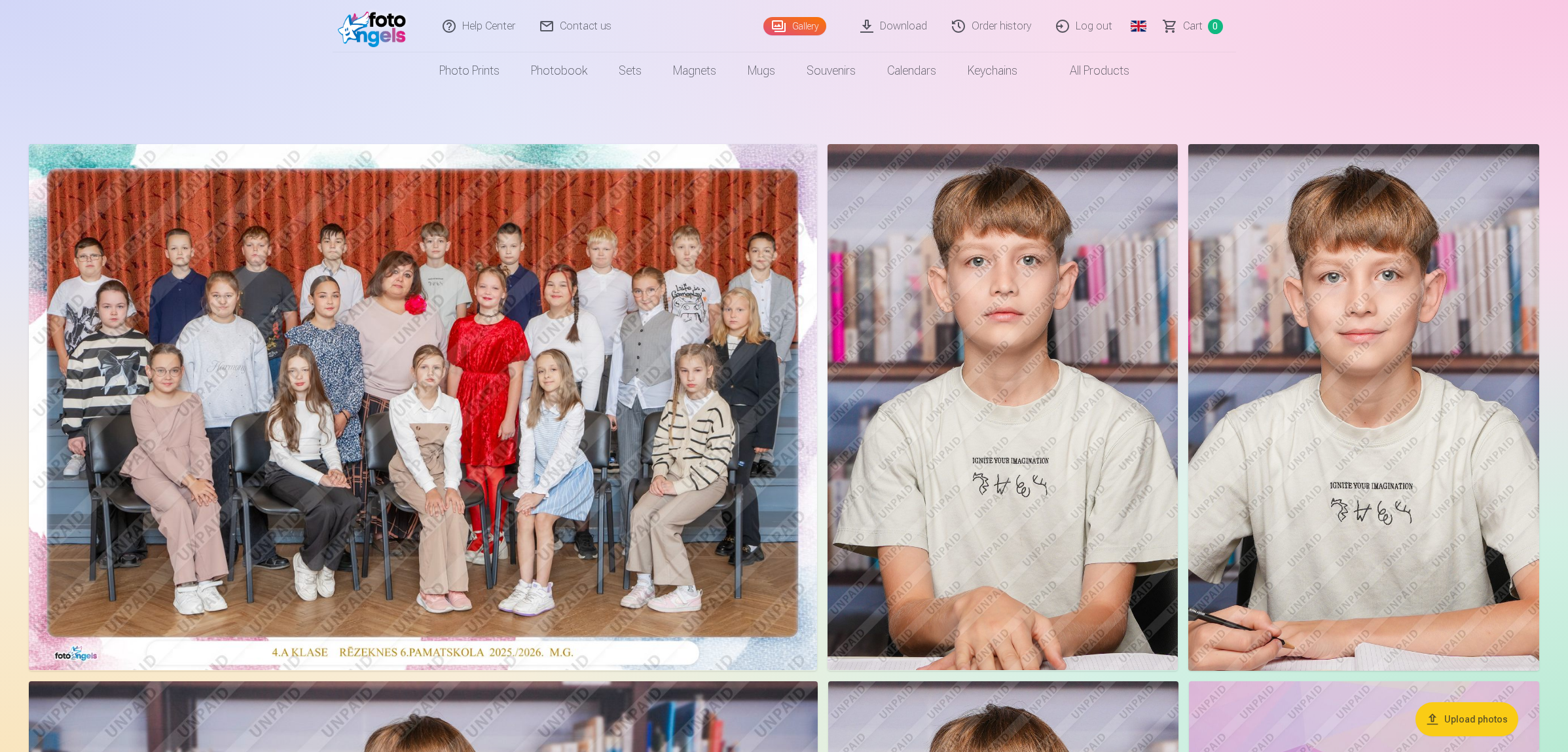
click at [740, 630] on img at bounding box center [423, 407] width 788 height 526
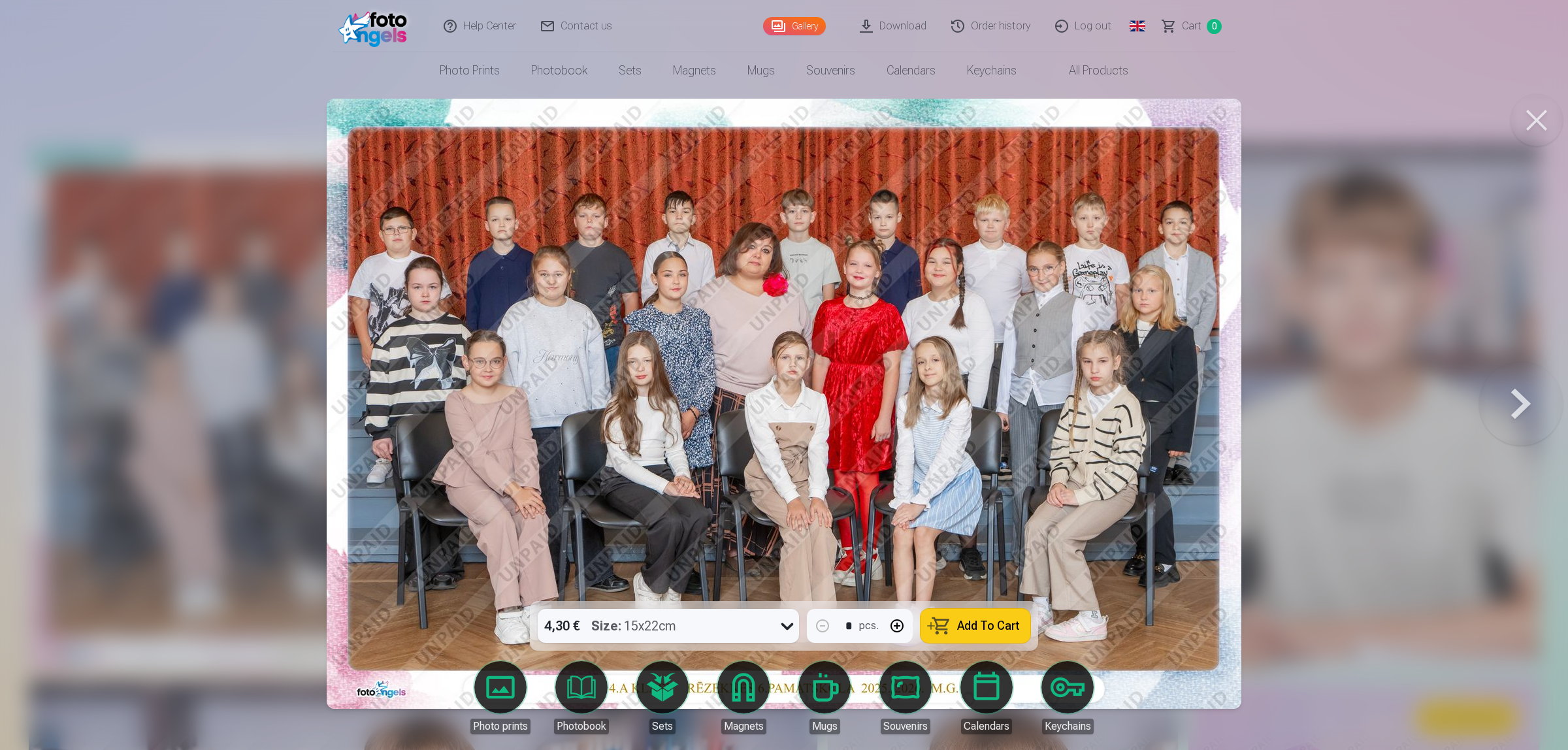
click at [1524, 123] on button at bounding box center [1537, 120] width 53 height 53
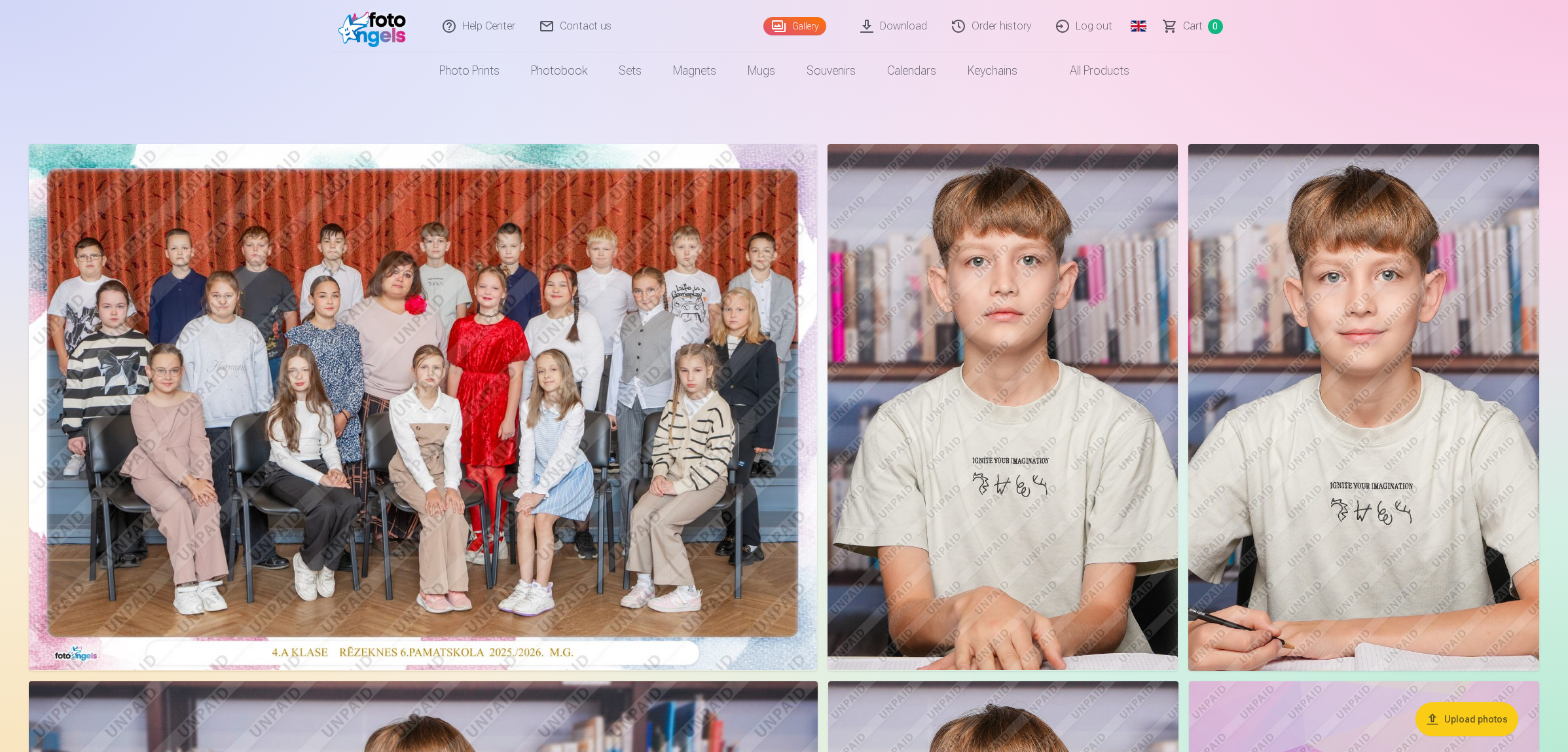
click at [915, 482] on img at bounding box center [1003, 407] width 350 height 526
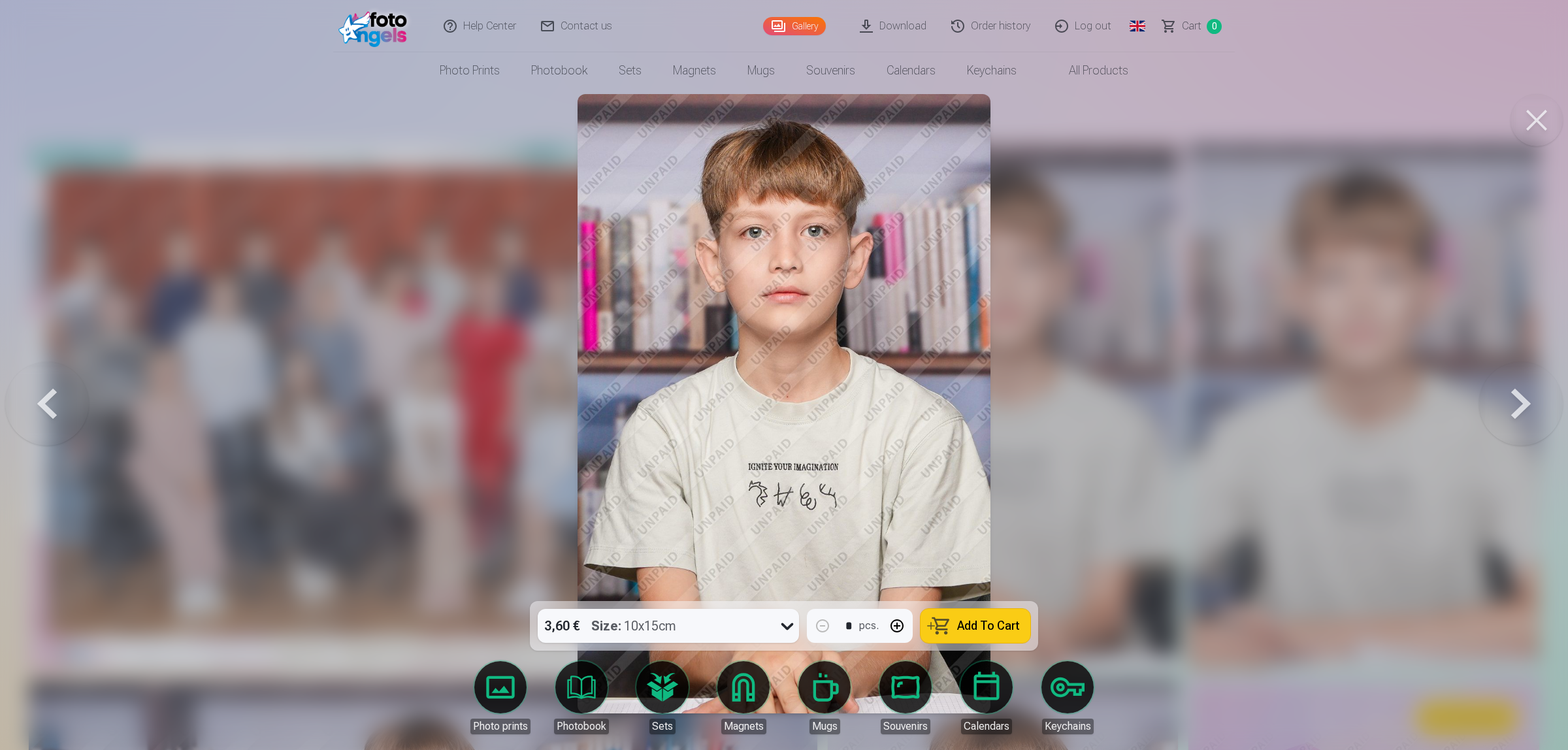
drag, startPoint x: 1530, startPoint y: 113, endPoint x: 1526, endPoint y: 121, distance: 8.9
click at [1530, 114] on button at bounding box center [1537, 120] width 53 height 53
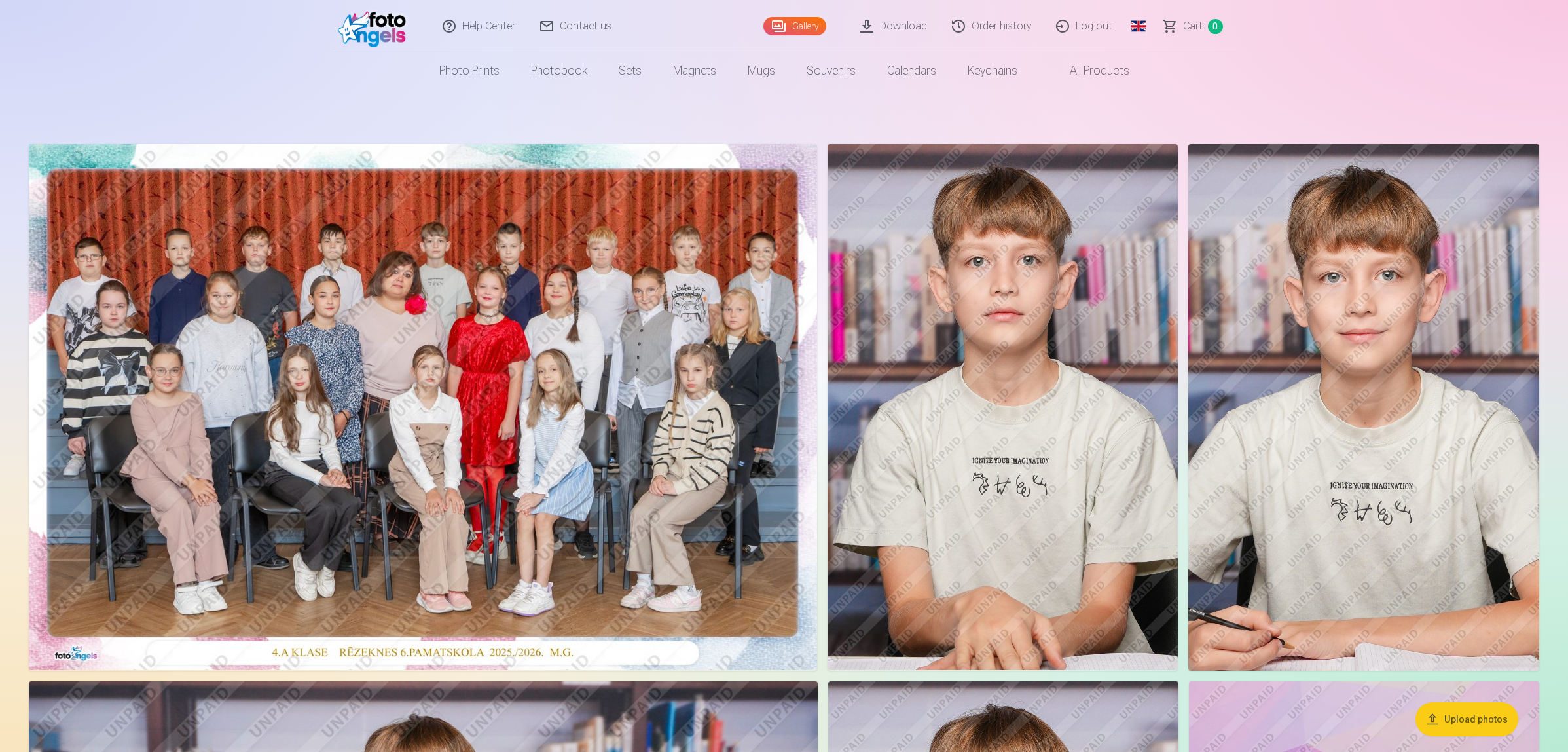
click at [1419, 328] on img at bounding box center [1364, 407] width 351 height 527
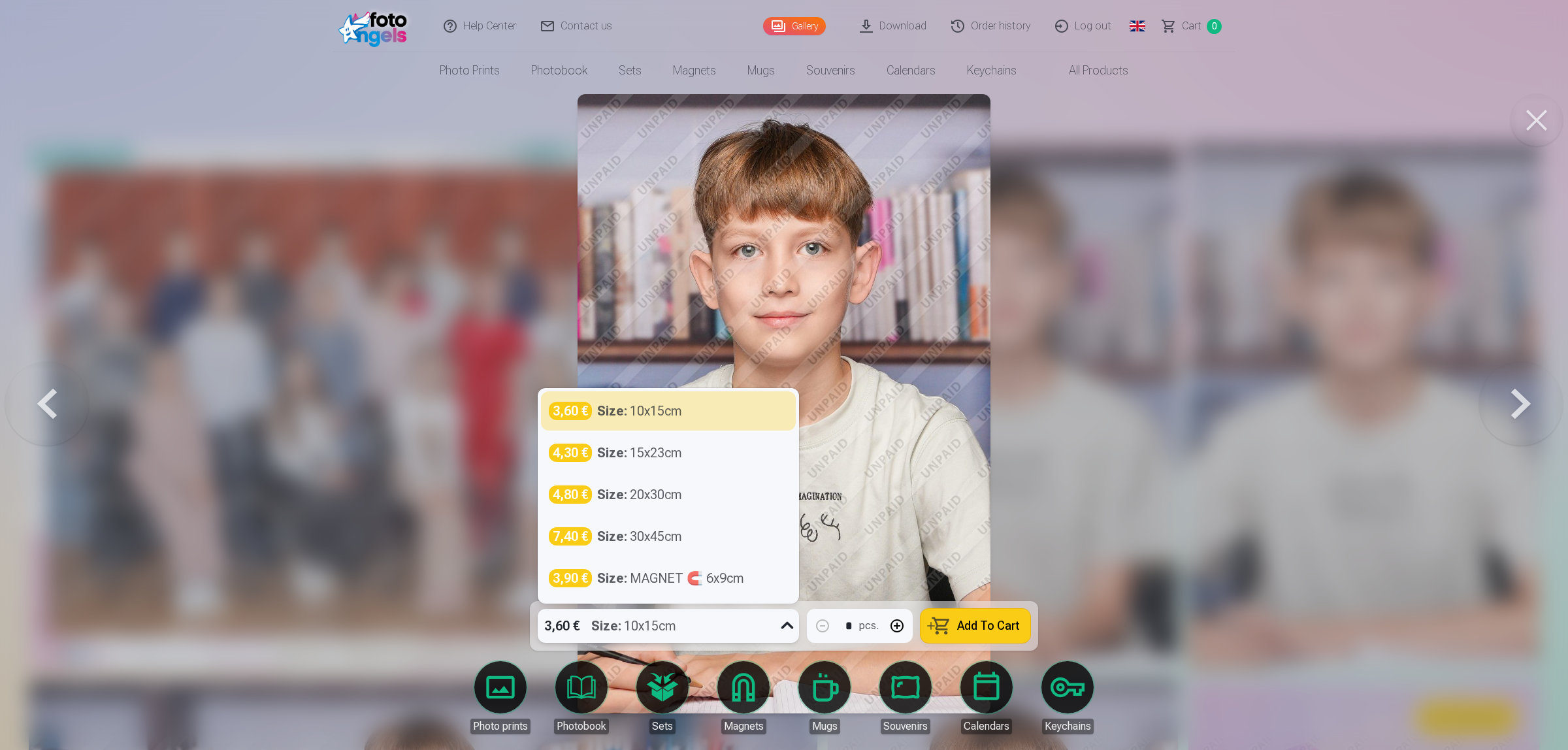
click at [723, 628] on div "3,60 € Size : 10x15cm" at bounding box center [656, 626] width 236 height 34
click at [1328, 439] on div at bounding box center [784, 375] width 1568 height 750
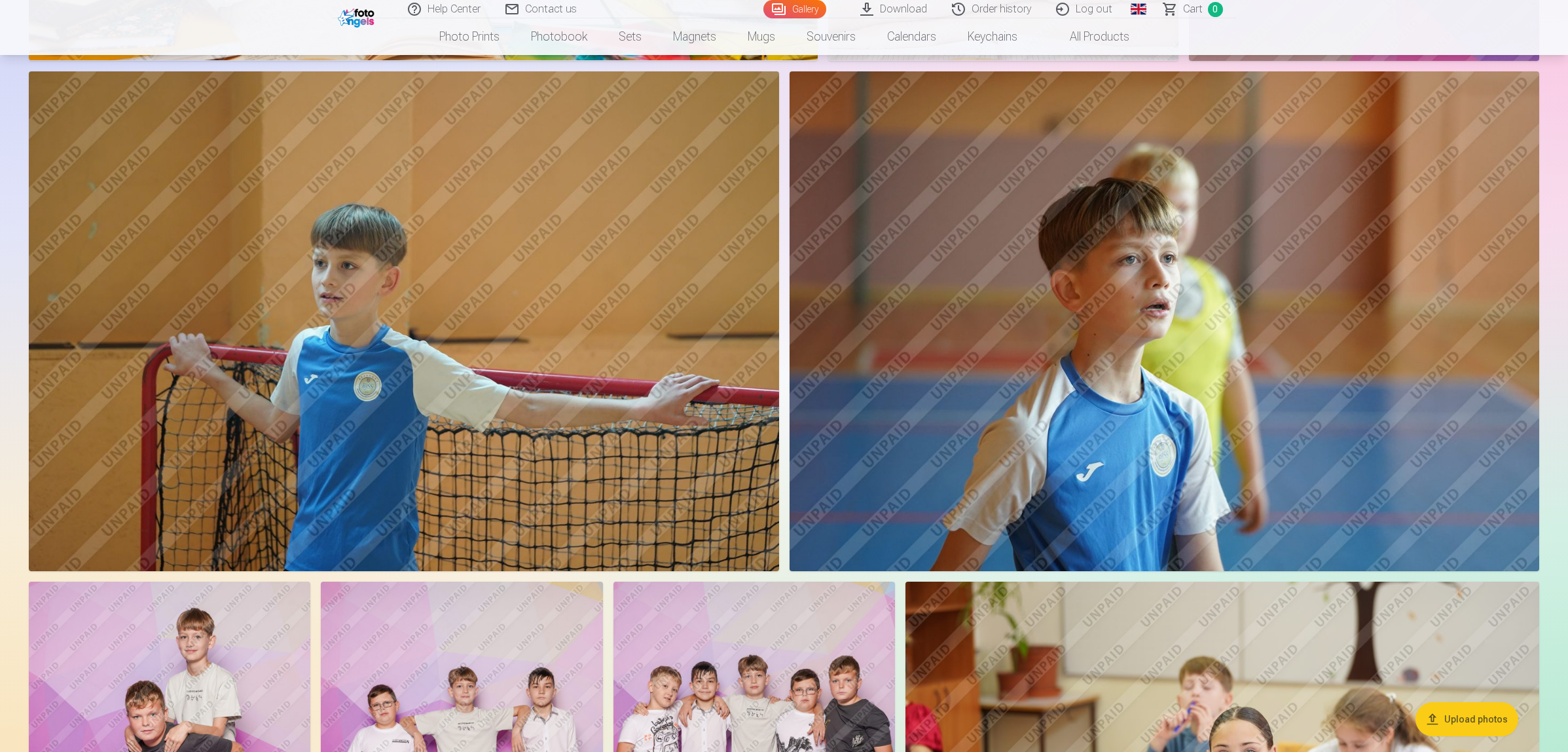
scroll to position [1637, 0]
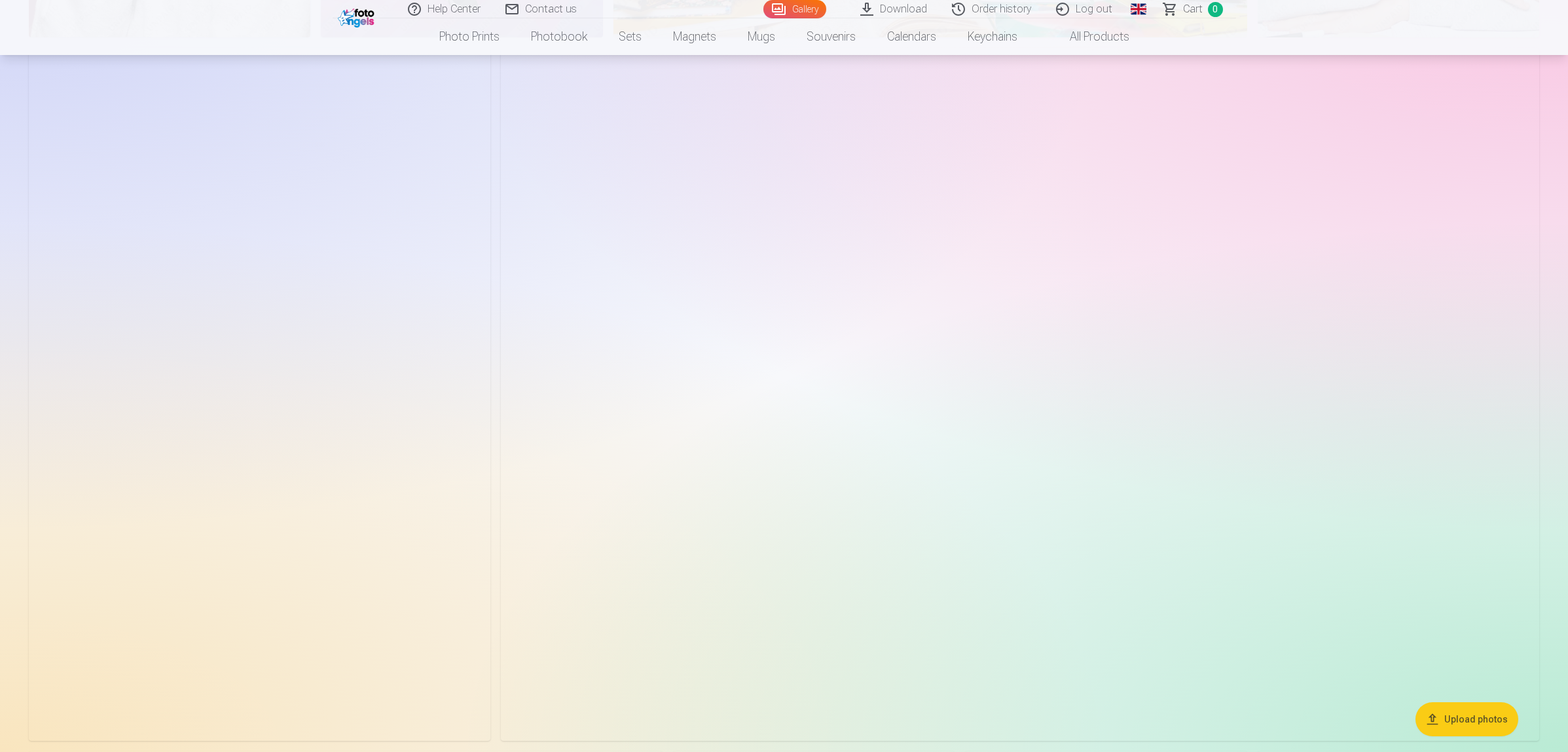
scroll to position [1392, 0]
